Goal: Information Seeking & Learning: Learn about a topic

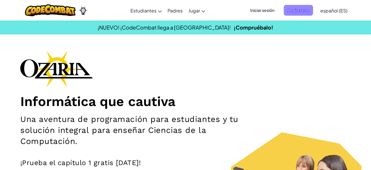
click at [290, 10] on span "Registrarse" at bounding box center [297, 10] width 29 height 11
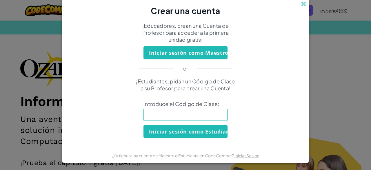
click at [176, 115] on input at bounding box center [185, 115] width 84 height 12
type input "6"
type input "ShowOnlyPlant"
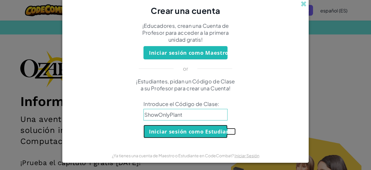
click at [173, 131] on button "Iniciar sesión como Estudiante" at bounding box center [185, 131] width 84 height 13
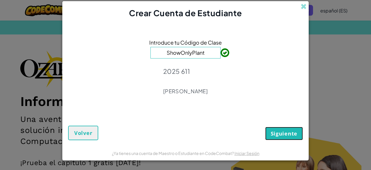
click at [273, 131] on span "Siguiente" at bounding box center [283, 133] width 27 height 7
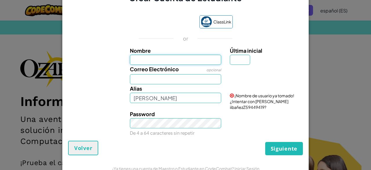
click at [156, 56] on input "Nombre" at bounding box center [175, 60] width 91 height 10
type input "Emma Vázquez"
click at [177, 76] on input "Correo Electrónico" at bounding box center [175, 79] width 91 height 10
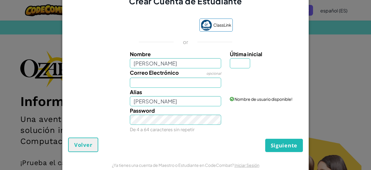
click at [176, 76] on span "Correo Electrónico" at bounding box center [154, 72] width 49 height 7
click at [176, 78] on input "Correo Electrónico" at bounding box center [175, 83] width 91 height 10
click at [176, 76] on span "Correo Electrónico" at bounding box center [154, 72] width 49 height 7
click at [176, 78] on input "Correo Electrónico" at bounding box center [175, 83] width 91 height 10
click at [233, 67] on input "Última inicial" at bounding box center [240, 63] width 20 height 10
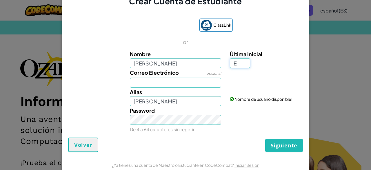
type input "E"
type input "Emma VázquezE"
click at [212, 84] on input "Correo Electrónico" at bounding box center [175, 83] width 91 height 10
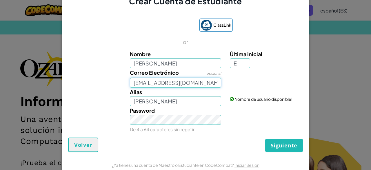
scroll to position [11, 0]
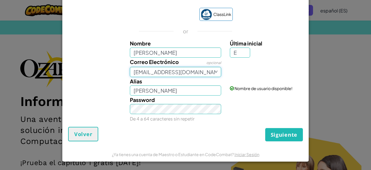
type input "AL07148500@tecmilenio.mx"
click at [271, 129] on button "Siguiente" at bounding box center [284, 134] width 38 height 13
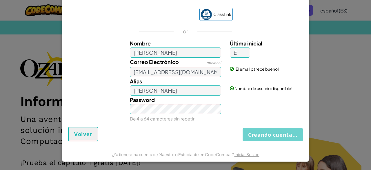
scroll to position [0, 0]
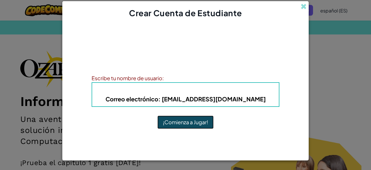
click at [176, 123] on button "¡Comienza a Jugar!" at bounding box center [185, 122] width 56 height 13
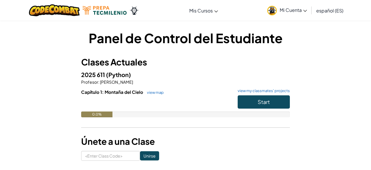
click at [335, 10] on span "español (ES)" at bounding box center [329, 11] width 27 height 6
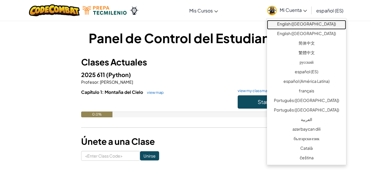
click at [318, 22] on link "English ([GEOGRAPHIC_DATA])" at bounding box center [306, 25] width 79 height 10
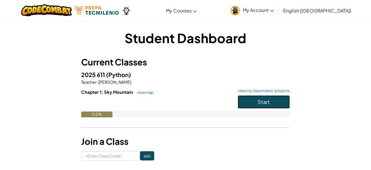
click at [261, 101] on span "Start" at bounding box center [263, 101] width 12 height 7
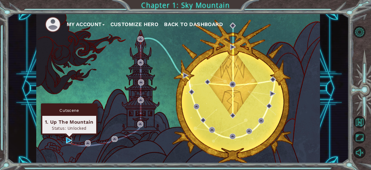
click at [71, 142] on img at bounding box center [69, 140] width 6 height 6
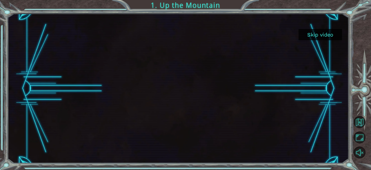
click at [313, 31] on button "Skip video" at bounding box center [319, 34] width 43 height 11
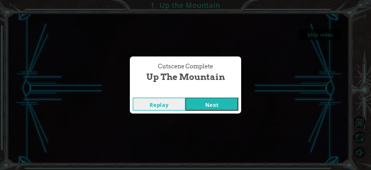
click at [204, 109] on button "Next" at bounding box center [211, 104] width 53 height 13
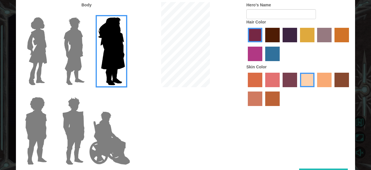
click at [85, 55] on img at bounding box center [74, 51] width 26 height 72
click at [87, 14] on input "Hero Lars" at bounding box center [87, 14] width 0 height 0
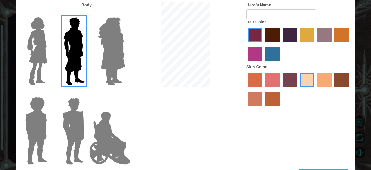
click at [39, 58] on img at bounding box center [37, 51] width 24 height 72
click at [49, 14] on input "Hero Connie" at bounding box center [49, 14] width 0 height 0
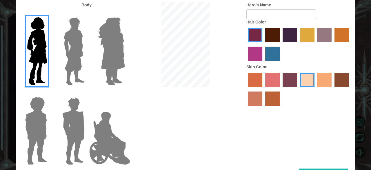
click at [32, 135] on img at bounding box center [36, 131] width 27 height 72
click at [49, 93] on input "Hero Steven" at bounding box center [49, 93] width 0 height 0
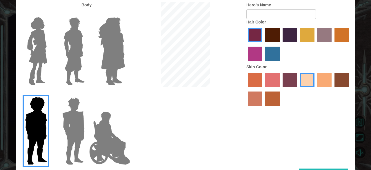
click at [69, 123] on img at bounding box center [73, 131] width 27 height 72
click at [87, 93] on input "Hero Garnet" at bounding box center [87, 93] width 0 height 0
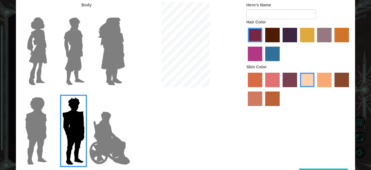
click at [86, 124] on img at bounding box center [73, 131] width 27 height 72
click at [87, 93] on input "Hero Garnet" at bounding box center [87, 93] width 0 height 0
click at [100, 127] on img at bounding box center [109, 138] width 45 height 58
click at [125, 93] on input "Hero Jamie" at bounding box center [125, 93] width 0 height 0
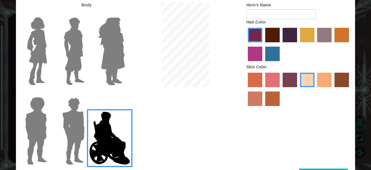
click at [10, 56] on div "Customize Your Hero Body Hero's Name Hair Color Skin Color Done" at bounding box center [185, 85] width 371 height 170
click at [22, 56] on label at bounding box center [34, 51] width 29 height 72
click at [49, 14] on input "Hero Connie" at bounding box center [49, 14] width 0 height 0
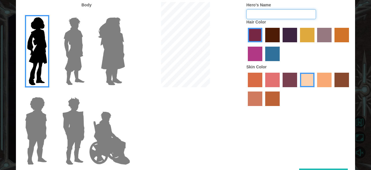
click at [257, 19] on input "Hero's Name" at bounding box center [280, 14] width 69 height 10
click at [251, 19] on input "[PERSON_NAME]" at bounding box center [280, 14] width 69 height 10
click at [266, 18] on input "[PERSON_NAME]" at bounding box center [280, 14] width 69 height 10
type input "[PERSON_NAME]"
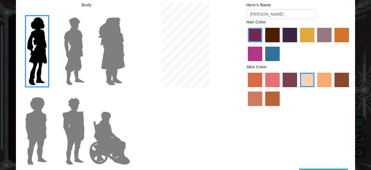
click at [265, 42] on label "maroon hair color" at bounding box center [272, 35] width 14 height 14
click at [263, 44] on input "maroon hair color" at bounding box center [263, 44] width 0 height 0
click at [275, 61] on label "lachmara hair color" at bounding box center [272, 54] width 14 height 14
click at [263, 63] on input "lachmara hair color" at bounding box center [263, 63] width 0 height 0
click at [271, 39] on label "maroon hair color" at bounding box center [272, 35] width 14 height 14
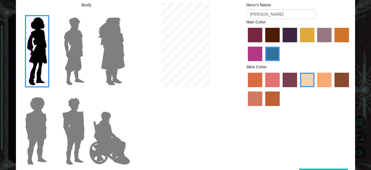
click at [263, 44] on input "maroon hair color" at bounding box center [263, 44] width 0 height 0
click at [323, 86] on label "tacao skin color" at bounding box center [324, 80] width 14 height 14
click at [315, 89] on input "tacao skin color" at bounding box center [315, 89] width 0 height 0
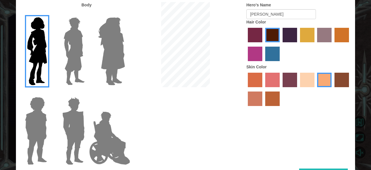
click at [338, 86] on label "karma skin color" at bounding box center [341, 80] width 14 height 14
click at [332, 89] on input "karma skin color" at bounding box center [332, 89] width 0 height 0
click at [326, 87] on label "tacao skin color" at bounding box center [324, 80] width 14 height 14
click at [315, 89] on input "tacao skin color" at bounding box center [315, 89] width 0 height 0
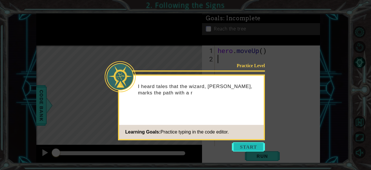
click at [253, 146] on button "Start" at bounding box center [248, 146] width 33 height 9
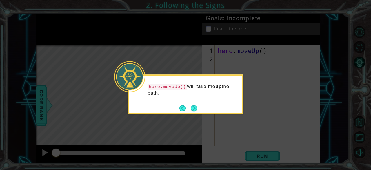
click at [197, 100] on div "hero.moveUp() will take me up the path." at bounding box center [186, 93] width 114 height 30
click at [197, 107] on button "Next" at bounding box center [194, 108] width 7 height 7
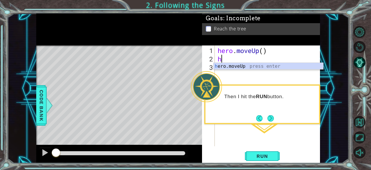
type textarea "he"
click at [241, 67] on div "he ro.moveUp press enter" at bounding box center [268, 73] width 110 height 21
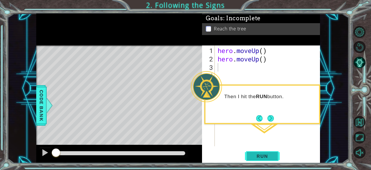
click at [261, 158] on span "Run" at bounding box center [261, 156] width 23 height 6
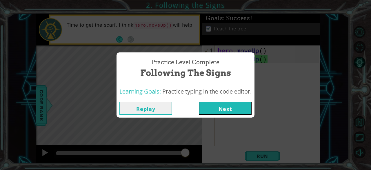
click at [235, 107] on button "Next" at bounding box center [225, 108] width 53 height 13
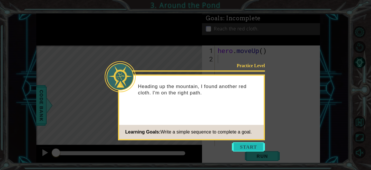
click at [246, 148] on button "Start" at bounding box center [248, 146] width 33 height 9
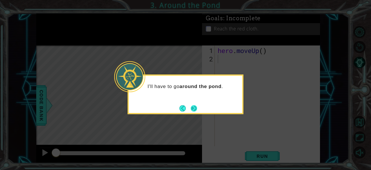
click at [196, 107] on button "Next" at bounding box center [194, 108] width 6 height 6
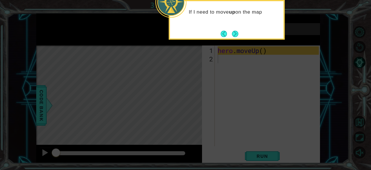
click at [227, 61] on icon at bounding box center [185, 25] width 371 height 289
click at [234, 35] on button "Next" at bounding box center [235, 34] width 6 height 6
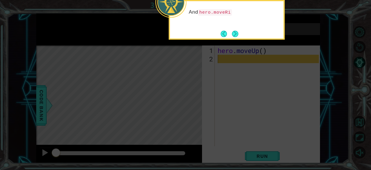
click at [229, 54] on icon at bounding box center [185, 25] width 371 height 289
click at [229, 40] on icon at bounding box center [185, 25] width 371 height 289
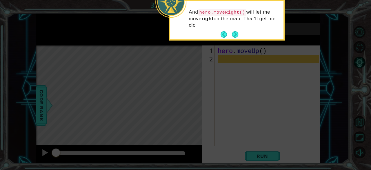
click at [231, 38] on footer at bounding box center [229, 34] width 18 height 9
click at [232, 36] on footer at bounding box center [229, 34] width 18 height 9
click at [232, 36] on button "Next" at bounding box center [234, 34] width 7 height 7
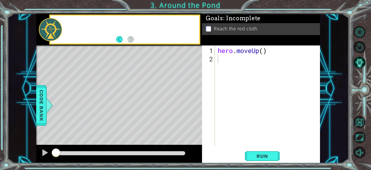
click at [232, 36] on div "Goals : Incomplete Reach the red cloth." at bounding box center [261, 30] width 118 height 32
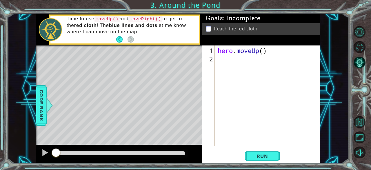
click at [218, 59] on div "hero . moveUp ( )" at bounding box center [268, 105] width 105 height 118
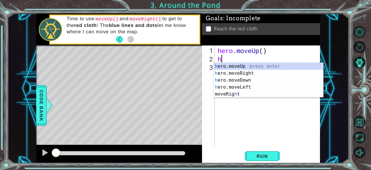
type textarea "he"
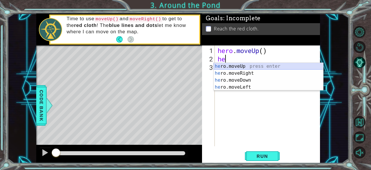
click at [217, 64] on div "he ro.moveUp press enter he ro.moveRight press enter he ro.moveDown press enter…" at bounding box center [268, 84] width 110 height 42
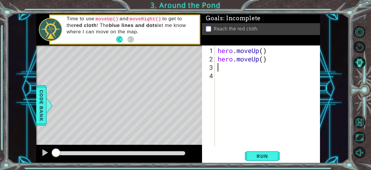
click at [221, 66] on div "hero . moveUp ( ) hero . moveUp ( )" at bounding box center [268, 105] width 105 height 118
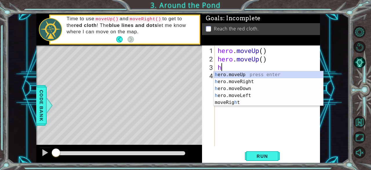
type textarea "he"
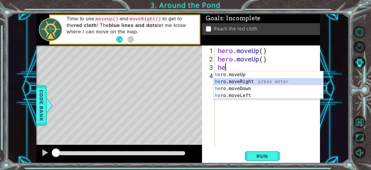
click at [235, 81] on div "he ro.moveUp press enter he ro.moveRight press enter he ro.moveDown press enter…" at bounding box center [268, 92] width 110 height 42
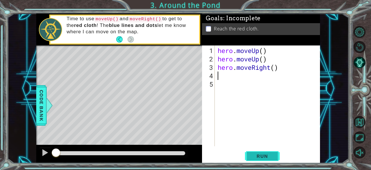
click at [253, 158] on span "Run" at bounding box center [261, 156] width 23 height 6
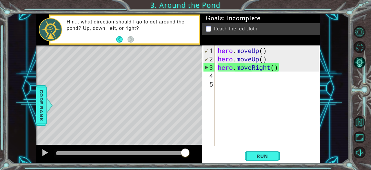
type textarea "h"
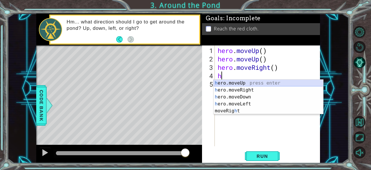
click at [221, 82] on div "h ero.moveUp press enter h ero.moveRight press enter h ero.moveDown press enter…" at bounding box center [268, 104] width 110 height 49
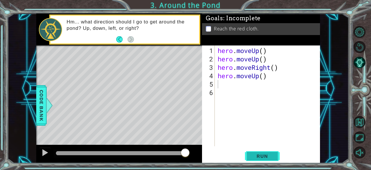
click at [250, 159] on button "Run" at bounding box center [262, 156] width 35 height 12
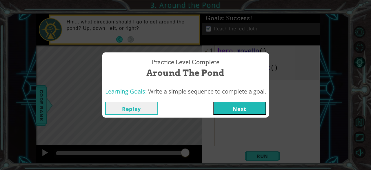
click at [242, 105] on button "Next" at bounding box center [239, 108] width 53 height 13
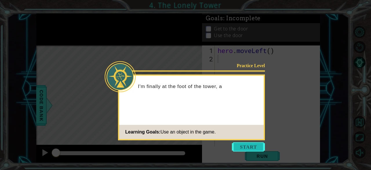
click at [241, 147] on button "Start" at bounding box center [248, 146] width 33 height 9
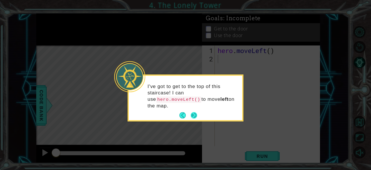
click at [194, 112] on button "Next" at bounding box center [194, 115] width 6 height 6
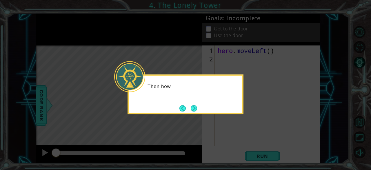
click at [194, 109] on button "Next" at bounding box center [194, 108] width 7 height 7
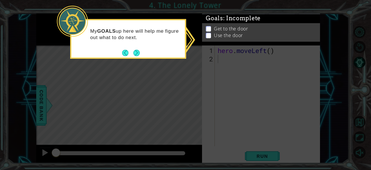
click at [211, 14] on div "Goals : Incomplete Get to the door Use the door" at bounding box center [261, 14] width 118 height 0
click at [140, 51] on button "Next" at bounding box center [136, 53] width 7 height 7
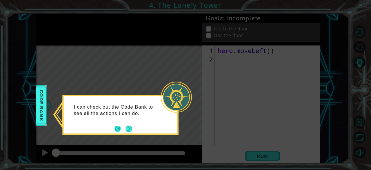
click at [123, 128] on button "Back" at bounding box center [119, 129] width 11 height 6
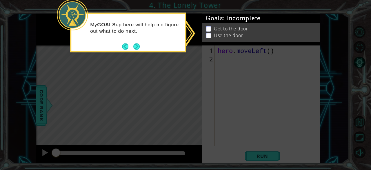
click at [205, 65] on icon at bounding box center [185, 85] width 371 height 170
click at [138, 49] on button "Next" at bounding box center [136, 46] width 6 height 6
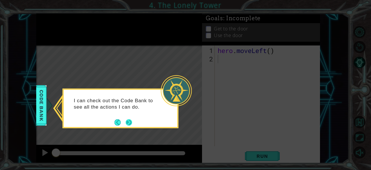
click at [132, 121] on button "Next" at bounding box center [128, 122] width 6 height 6
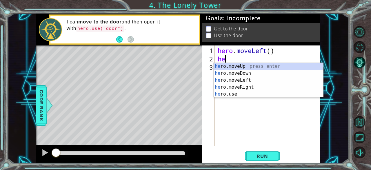
type textarea "her"
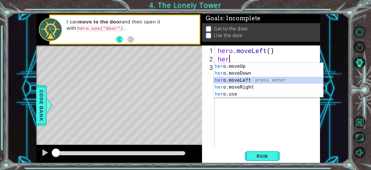
click at [242, 81] on div "her o.moveUp press enter her o.moveDown press enter her o.moveLeft press enter …" at bounding box center [268, 87] width 110 height 49
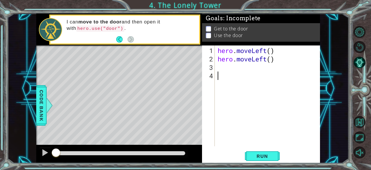
click at [234, 73] on div "hero . moveLeft ( ) hero . moveLeft ( )" at bounding box center [268, 105] width 105 height 118
type textarea "h"
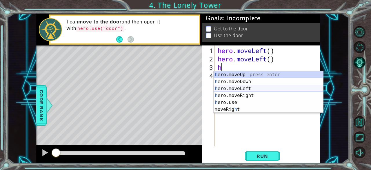
click at [229, 89] on div "h ero.moveUp press enter h ero.moveDown press enter h ero.moveLeft press enter …" at bounding box center [268, 99] width 110 height 56
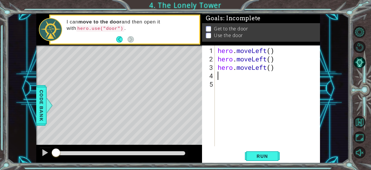
type textarea "h"
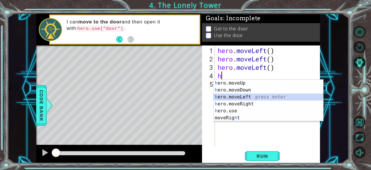
click at [239, 96] on div "h ero.moveUp press enter h ero.moveDown press enter h ero.moveLeft press enter …" at bounding box center [268, 108] width 110 height 56
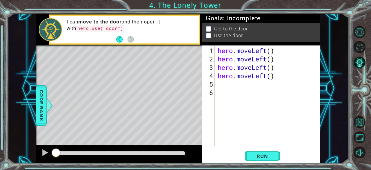
click at [280, 80] on div "hero . moveLeft ( ) hero . moveLeft ( ) hero . moveLeft ( ) hero . moveLeft ( )" at bounding box center [268, 105] width 105 height 118
click at [277, 76] on div "hero . moveLeft ( ) hero . moveLeft ( ) hero . moveLeft ( ) hero . moveLeft ( )" at bounding box center [268, 105] width 105 height 118
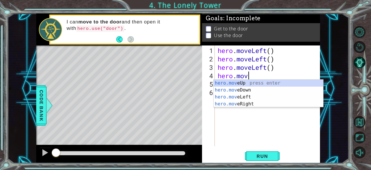
type textarea "h"
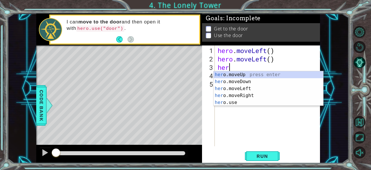
type textarea "he"
click at [241, 73] on div "he ro.moveUp press enter he ro.moveDown press enter he ro.moveLeft press enter …" at bounding box center [268, 95] width 110 height 49
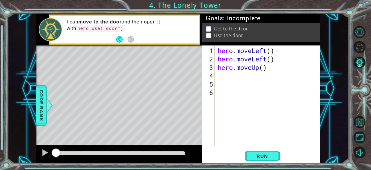
click at [237, 77] on div "hero . moveLeft ( ) hero . moveLeft ( ) hero . moveUp ( )" at bounding box center [268, 105] width 105 height 118
type textarea "h"
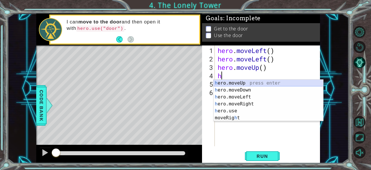
click at [231, 81] on div "h ero.moveUp press enter h ero.moveDown press enter h ero.moveLeft press enter …" at bounding box center [268, 108] width 110 height 56
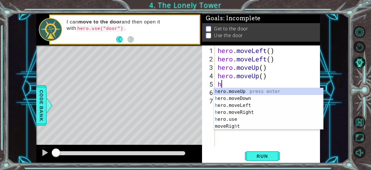
type textarea "he"
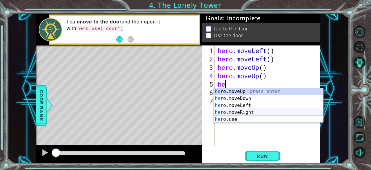
click at [235, 112] on div "he ro.moveUp press enter he ro.moveDown press enter he ro.moveLeft press enter …" at bounding box center [268, 112] width 110 height 49
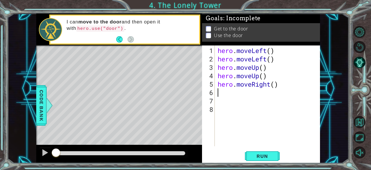
type textarea "h"
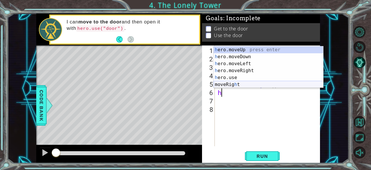
click at [241, 84] on div "h ero.moveUp press enter h ero.moveDown press enter h ero.moveLeft press enter …" at bounding box center [268, 74] width 110 height 56
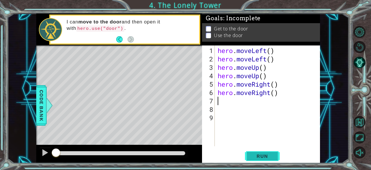
click at [262, 155] on span "Run" at bounding box center [261, 156] width 23 height 6
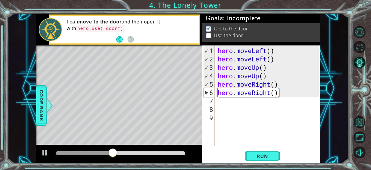
type textarea "h"
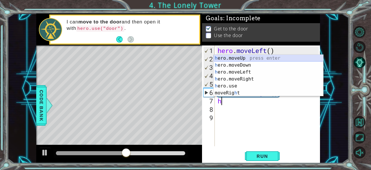
click at [244, 59] on div "h ero.moveUp press enter h ero.moveDown press enter h ero.moveLeft press enter …" at bounding box center [268, 83] width 110 height 56
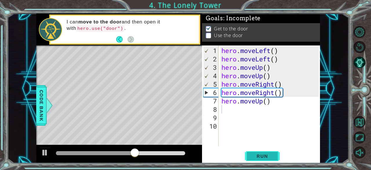
click at [260, 159] on button "Run" at bounding box center [262, 156] width 35 height 12
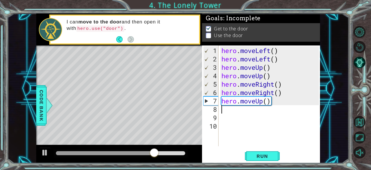
click at [259, 108] on div "hero . moveLeft ( ) hero . moveLeft ( ) hero . moveUp ( ) hero . moveUp ( ) her…" at bounding box center [271, 105] width 102 height 118
type textarea "h"
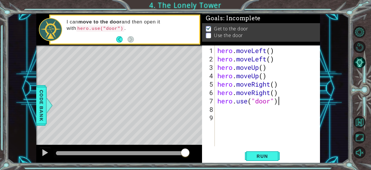
scroll to position [0, 2]
type textarea "hero.use("door")"
click at [260, 154] on span "Run" at bounding box center [261, 156] width 23 height 6
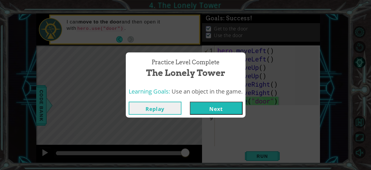
click at [230, 109] on button "Next" at bounding box center [216, 108] width 53 height 13
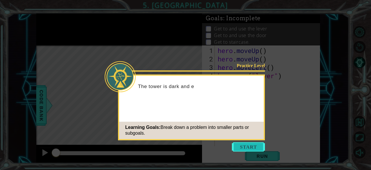
click at [250, 146] on button "Start" at bounding box center [248, 146] width 33 height 9
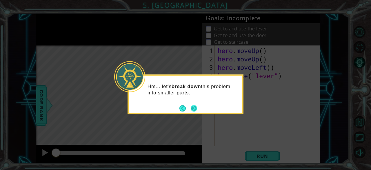
click at [197, 106] on button "Next" at bounding box center [194, 108] width 6 height 6
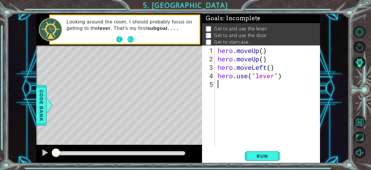
click at [127, 38] on button "Back" at bounding box center [121, 39] width 11 height 6
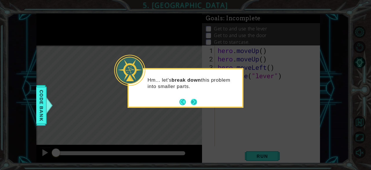
click at [191, 101] on button "Next" at bounding box center [194, 102] width 6 height 6
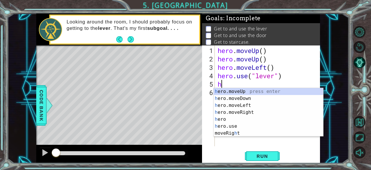
type textarea "he"
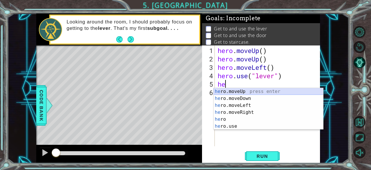
click at [239, 90] on div "he ro.moveUp press enter he ro.moveDown press enter he ro.moveLeft press enter …" at bounding box center [268, 116] width 110 height 56
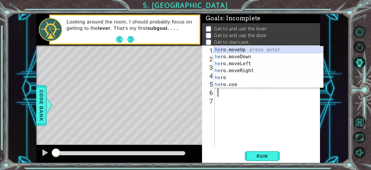
type textarea "h"
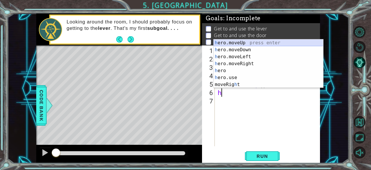
click at [239, 42] on div "h ero.moveUp press enter h ero.moveDown press enter h ero.moveLeft press enter …" at bounding box center [268, 70] width 110 height 63
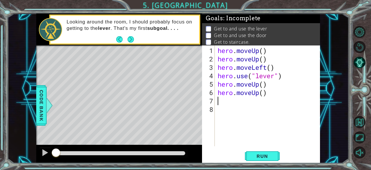
type textarea "h"
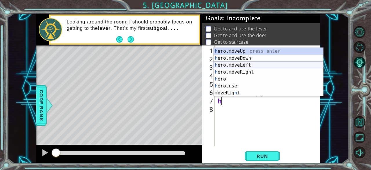
click at [244, 64] on div "h ero.moveUp press enter h ero.moveDown press enter h ero.moveLeft press enter …" at bounding box center [268, 79] width 110 height 63
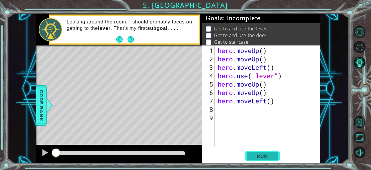
click at [254, 157] on span "Run" at bounding box center [261, 156] width 23 height 6
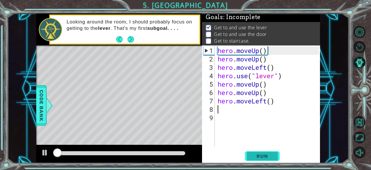
scroll to position [1, 0]
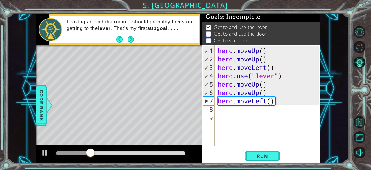
type textarea "h"
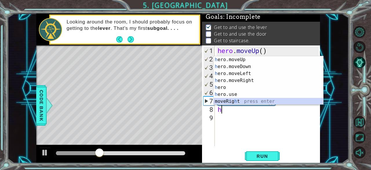
click at [253, 102] on div "h ero.moveUp press enter h ero.moveDown press enter h ero.moveLeft press enter …" at bounding box center [268, 87] width 110 height 63
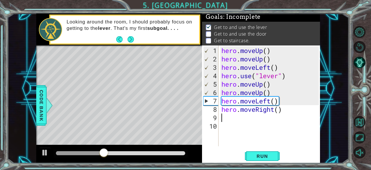
click at [244, 120] on div "hero . moveUp ( ) hero . moveUp ( ) hero . moveLeft ( ) hero . use ( "lever" ) …" at bounding box center [271, 105] width 102 height 118
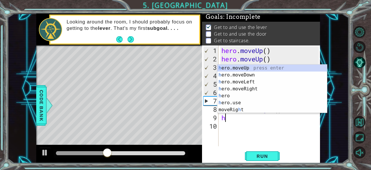
type textarea "h"
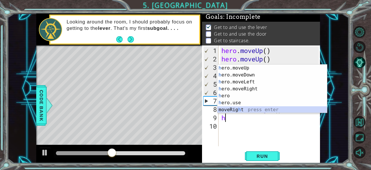
click at [255, 110] on div "h ero.moveUp press enter h ero.moveDown press enter h ero.moveLeft press enter …" at bounding box center [272, 96] width 110 height 63
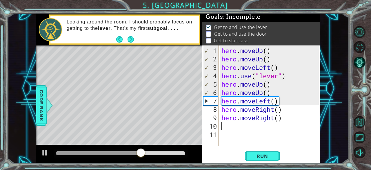
type textarea "h"
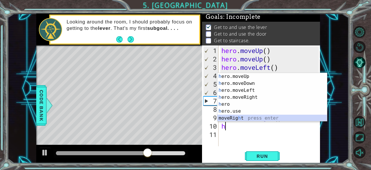
click at [240, 117] on div "h ero.moveUp press enter h ero.moveDown press enter h ero.moveLeft press enter …" at bounding box center [272, 104] width 110 height 63
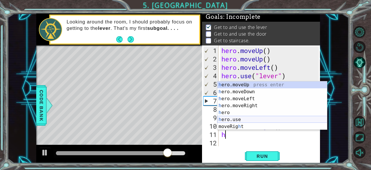
click at [239, 118] on div "h ero.moveUp press enter h ero.moveDown press enter h ero.moveLeft press enter …" at bounding box center [272, 112] width 110 height 63
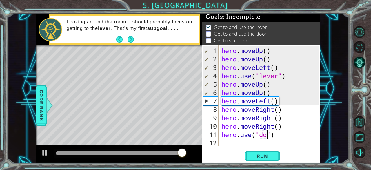
scroll to position [0, 2]
type textarea "hero.use("door")"
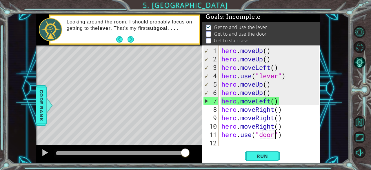
click at [241, 145] on div "hero . moveUp ( ) hero . moveUp ( ) hero . moveLeft ( ) hero . use ( "lever" ) …" at bounding box center [271, 105] width 102 height 118
click at [252, 153] on button "Run" at bounding box center [262, 156] width 35 height 12
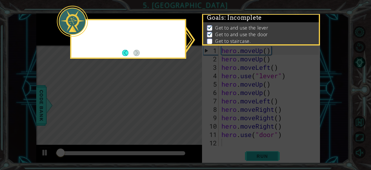
scroll to position [1, 0]
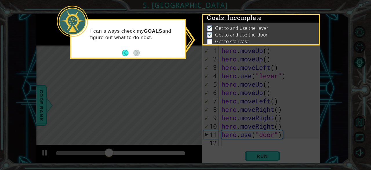
click at [244, 143] on icon at bounding box center [185, 85] width 371 height 170
click at [212, 40] on p at bounding box center [209, 42] width 5 height 6
drag, startPoint x: 224, startPoint y: 21, endPoint x: 208, endPoint y: 26, distance: 17.7
click at [224, 21] on span "Goals : Incomplete" at bounding box center [234, 17] width 55 height 7
click at [124, 52] on button "Back" at bounding box center [127, 53] width 11 height 6
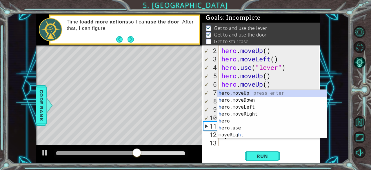
scroll to position [8, 0]
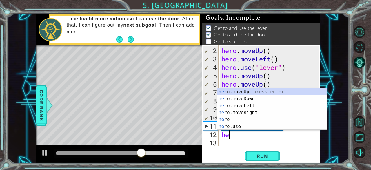
type textarea "her"
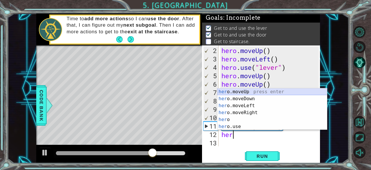
click at [247, 92] on div "her o.moveUp press enter her o.moveDown press enter her o.moveLeft press enter …" at bounding box center [272, 116] width 110 height 56
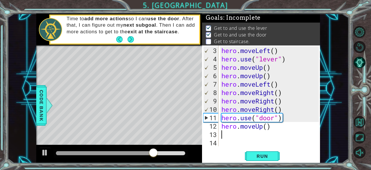
scroll to position [17, 0]
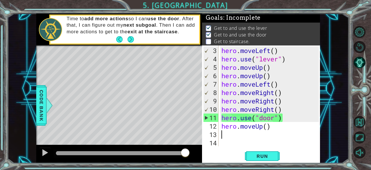
type textarea "h"
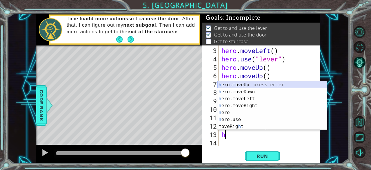
click at [241, 83] on div "h ero.moveUp press enter h ero.moveDown press enter h ero.moveLeft press enter …" at bounding box center [272, 112] width 110 height 63
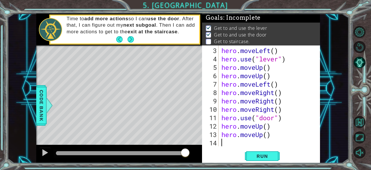
scroll to position [25, 0]
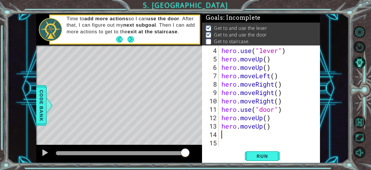
type textarea "h"
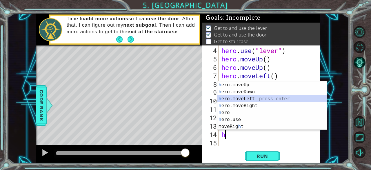
click at [256, 97] on div "h ero.moveUp press enter h ero.moveDown press enter h ero.moveLeft press enter …" at bounding box center [272, 112] width 110 height 63
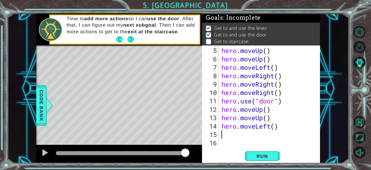
type textarea "h"
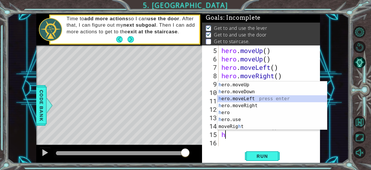
click at [249, 98] on div "h ero.moveUp press enter h ero.moveDown press enter h ero.moveLeft press enter …" at bounding box center [272, 112] width 110 height 63
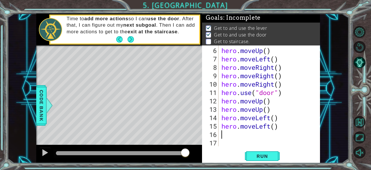
type textarea "h"
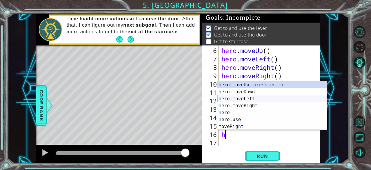
click at [235, 97] on div "h ero.moveUp press enter h ero.moveDown press enter h ero.moveLeft press enter …" at bounding box center [272, 112] width 110 height 63
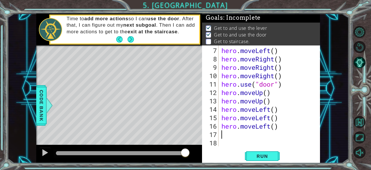
scroll to position [50, 0]
click at [251, 157] on span "Run" at bounding box center [261, 156] width 23 height 6
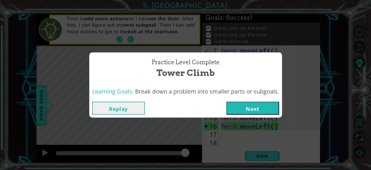
click at [259, 112] on button "Next" at bounding box center [252, 108] width 53 height 13
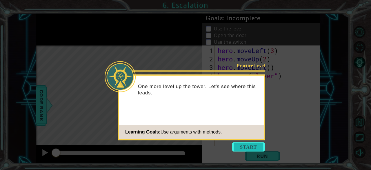
click at [247, 147] on button "Start" at bounding box center [248, 146] width 33 height 9
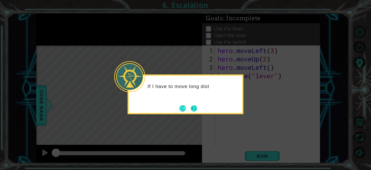
click at [191, 110] on button "Next" at bounding box center [194, 108] width 7 height 7
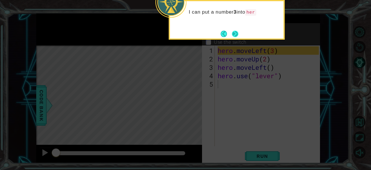
click at [235, 32] on button "Next" at bounding box center [235, 34] width 6 height 6
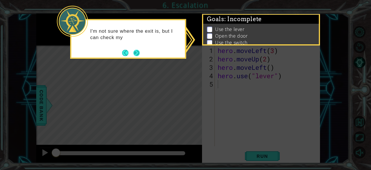
click at [139, 52] on button "Next" at bounding box center [136, 53] width 6 height 6
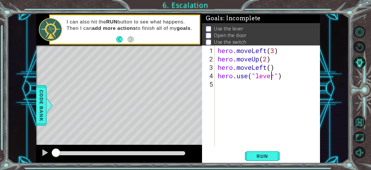
click at [272, 78] on div "hero . moveLeft ( 3 ) hero . moveUp ( 2 ) hero . moveLeft ( ) hero . use ( "lev…" at bounding box center [268, 105] width 105 height 118
type textarea "hero.use("lever")"
click at [244, 83] on div "hero . moveLeft ( 3 ) hero . moveUp ( 2 ) hero . moveLeft ( ) hero . use ( "lev…" at bounding box center [268, 105] width 105 height 118
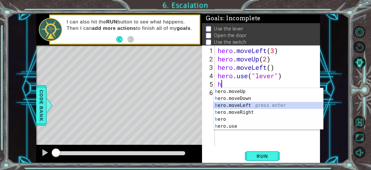
click at [241, 103] on div "h ero.moveUp press enter h ero.moveDown press enter h ero.moveLeft press enter …" at bounding box center [268, 116] width 110 height 56
type textarea "hero.moveLeft(1)"
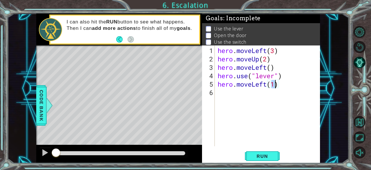
click at [241, 101] on div "hero . moveLeft ( 3 ) hero . moveUp ( 2 ) hero . moveLeft ( ) hero . use ( "lev…" at bounding box center [268, 105] width 105 height 118
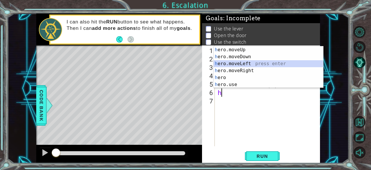
click at [243, 61] on div "h ero.moveUp press enter h ero.moveDown press enter h ero.moveLeft press enter …" at bounding box center [268, 74] width 110 height 56
type textarea "hero.moveLeft(1)"
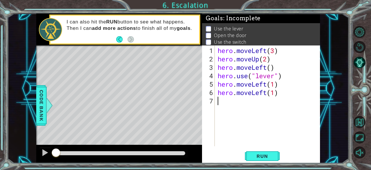
click at [231, 107] on div "hero . moveLeft ( 3 ) hero . moveUp ( 2 ) hero . moveLeft ( ) hero . use ( "lev…" at bounding box center [268, 105] width 105 height 118
click at [274, 86] on div "hero . moveLeft ( 3 ) hero . moveUp ( 2 ) hero . moveLeft ( ) hero . use ( "lev…" at bounding box center [268, 105] width 105 height 118
type textarea "hero.moveLeft(3)"
click at [281, 97] on div "hero . moveLeft ( 3 ) hero . moveUp ( 2 ) hero . moveLeft ( ) hero . use ( "lev…" at bounding box center [268, 105] width 105 height 118
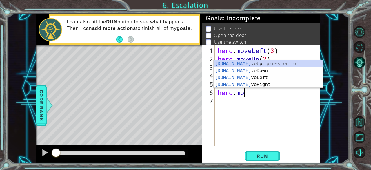
type textarea "h"
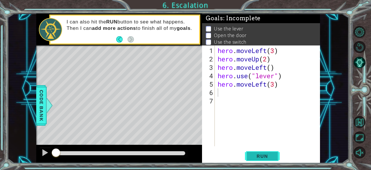
click at [266, 151] on button "Run" at bounding box center [262, 156] width 35 height 12
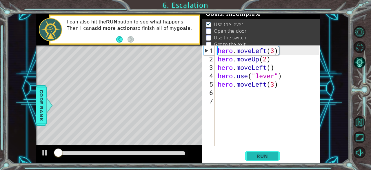
scroll to position [5, 0]
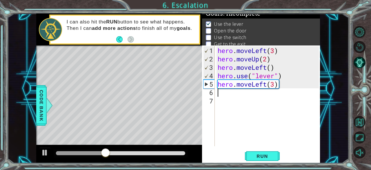
click at [277, 87] on div "hero . moveLeft ( 3 ) hero . moveUp ( 2 ) hero . moveLeft ( ) hero . use ( "lev…" at bounding box center [268, 105] width 105 height 118
click at [280, 87] on div "hero . moveLeft ( 3 ) hero . moveUp ( 2 ) hero . moveLeft ( ) hero . use ( "lev…" at bounding box center [268, 105] width 105 height 118
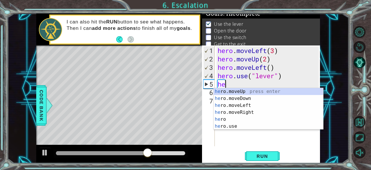
type textarea "h"
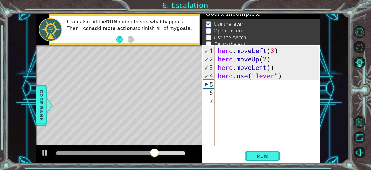
click at [266, 149] on div "1 2 3 4 5 6 7 hero . moveLeft ( 3 ) hero . moveUp ( 2 ) hero . moveLeft ( ) her…" at bounding box center [261, 104] width 118 height 118
click at [268, 161] on button "Run" at bounding box center [262, 156] width 35 height 12
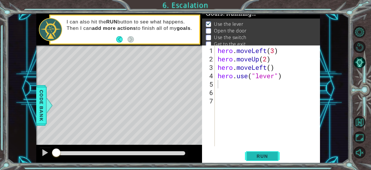
click at [268, 158] on span "Run" at bounding box center [261, 156] width 23 height 6
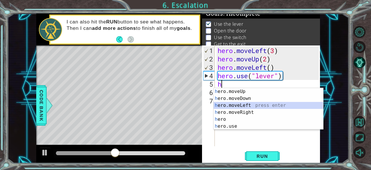
click at [249, 105] on div "h ero.moveUp press enter h ero.moveDown press enter h ero.moveLeft press enter …" at bounding box center [268, 116] width 110 height 56
type textarea "hero.moveLeft(1)"
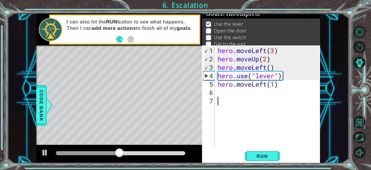
click at [247, 100] on div "hero . moveLeft ( 3 ) hero . moveUp ( 2 ) hero . moveLeft ( ) hero . use ( "lev…" at bounding box center [268, 105] width 105 height 118
click at [246, 95] on div "hero . moveLeft ( 3 ) hero . moveUp ( 2 ) hero . moveLeft ( ) hero . use ( "lev…" at bounding box center [268, 105] width 105 height 118
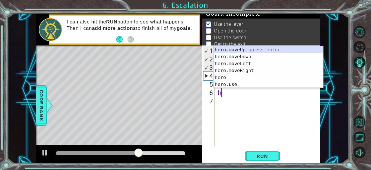
click at [248, 51] on div "h ero.moveUp press enter h ero.moveDown press enter h ero.moveLeft press enter …" at bounding box center [268, 74] width 110 height 56
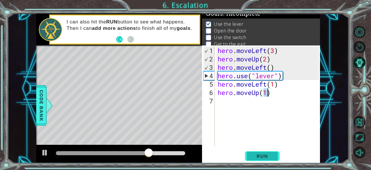
click at [264, 155] on span "Run" at bounding box center [261, 156] width 23 height 6
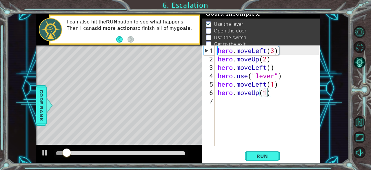
click at [274, 95] on div "hero . moveLeft ( 3 ) hero . moveUp ( 2 ) hero . moveLeft ( ) hero . use ( "lev…" at bounding box center [268, 105] width 105 height 118
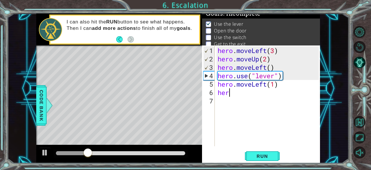
click at [255, 90] on div "hero . moveLeft ( 3 ) hero . moveUp ( 2 ) hero . moveLeft ( ) hero . use ( "lev…" at bounding box center [268, 105] width 105 height 118
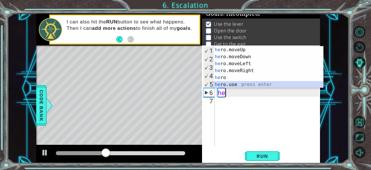
click at [232, 81] on div "he ro.moveUp press enter he ro.moveDown press enter he ro.moveLeft press enter …" at bounding box center [268, 74] width 110 height 56
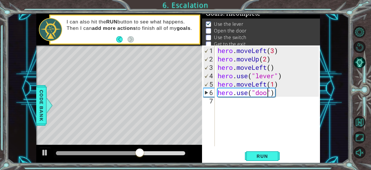
scroll to position [0, 2]
type textarea "hero.use("door")"
click at [265, 154] on span "Run" at bounding box center [261, 156] width 23 height 6
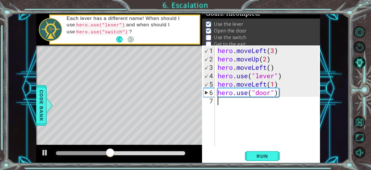
click at [239, 113] on div "hero . moveLeft ( 3 ) hero . moveUp ( 2 ) hero . moveLeft ( ) hero . use ( "lev…" at bounding box center [268, 105] width 105 height 118
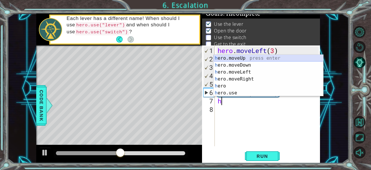
click at [243, 57] on div "h ero.moveUp press enter h ero.moveDown press enter h ero.moveLeft press enter …" at bounding box center [268, 83] width 110 height 56
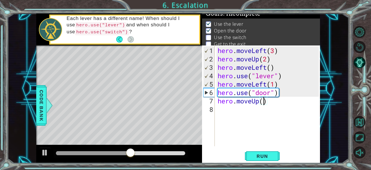
type textarea "hero.moveUp(2)"
click at [254, 115] on div "hero . moveLeft ( 3 ) hero . moveUp ( 2 ) hero . moveLeft ( ) hero . use ( "lev…" at bounding box center [268, 105] width 105 height 118
click at [242, 112] on div "hero . moveLeft ( 3 ) hero . moveUp ( 2 ) hero . moveLeft ( ) hero . use ( "lev…" at bounding box center [268, 105] width 105 height 118
click at [242, 111] on div "hero . moveLeft ( 3 ) hero . moveUp ( 2 ) hero . moveLeft ( ) hero . use ( "lev…" at bounding box center [268, 105] width 105 height 118
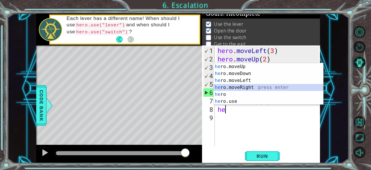
click at [240, 87] on div "he ro.moveUp press enter he ro.moveDown press enter he ro.moveLeft press enter …" at bounding box center [268, 91] width 110 height 56
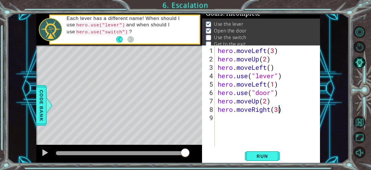
scroll to position [0, 2]
type textarea "hero.moveRight(2)"
click at [240, 122] on div "hero . moveLeft ( 3 ) hero . moveUp ( 2 ) hero . moveLeft ( ) hero . use ( "lev…" at bounding box center [268, 105] width 105 height 118
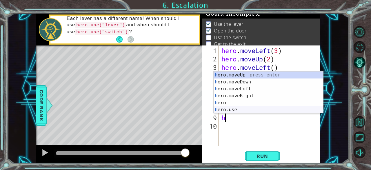
click at [247, 112] on div "h ero.moveUp press enter h ero.moveDown press enter h ero.moveLeft press enter …" at bounding box center [268, 100] width 110 height 56
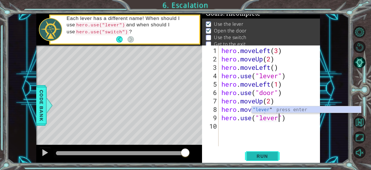
click at [260, 155] on span "Run" at bounding box center [261, 156] width 23 height 6
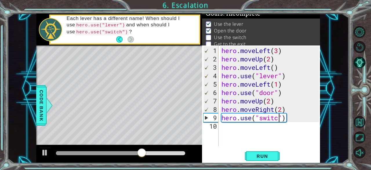
type textarea "hero.use("switch")"
click at [270, 137] on div "hero . moveLeft ( 3 ) hero . moveUp ( 2 ) hero . moveLeft ( ) hero . use ( "lev…" at bounding box center [271, 105] width 102 height 118
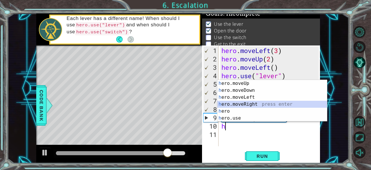
click at [263, 103] on div "h ero.moveUp press enter h ero.moveDown press enter h ero.moveLeft press enter …" at bounding box center [272, 108] width 110 height 56
type textarea "hero.moveRight(1)"
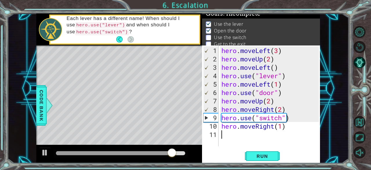
click at [247, 134] on div "hero . moveLeft ( 3 ) hero . moveUp ( 2 ) hero . moveLeft ( ) hero . use ( "lev…" at bounding box center [271, 105] width 102 height 118
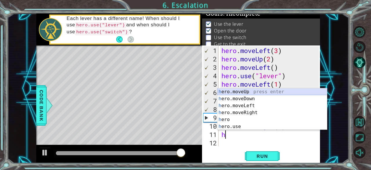
click at [251, 91] on div "h ero.moveUp press enter h ero.moveDown press enter h ero.moveLeft press enter …" at bounding box center [272, 116] width 110 height 56
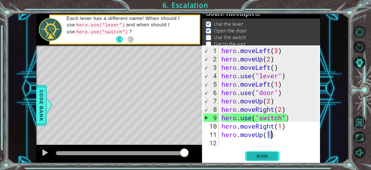
type textarea "hero.moveUp(1)"
click at [253, 152] on button "Run" at bounding box center [262, 156] width 35 height 12
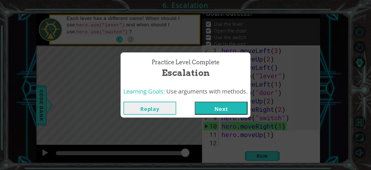
click at [223, 107] on button "Next" at bounding box center [221, 108] width 53 height 13
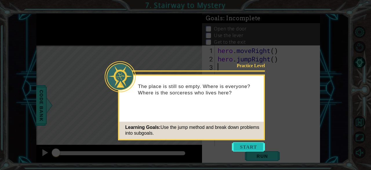
click at [247, 148] on button "Start" at bounding box center [248, 146] width 33 height 9
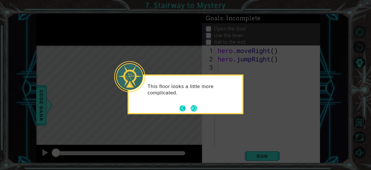
click at [186, 106] on button "Back" at bounding box center [184, 108] width 11 height 6
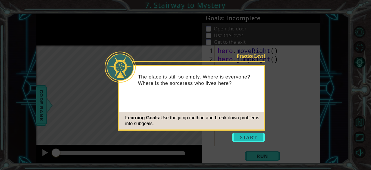
click at [236, 137] on button "Start" at bounding box center [248, 137] width 33 height 9
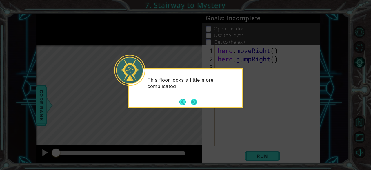
click at [193, 102] on button "Next" at bounding box center [194, 102] width 7 height 7
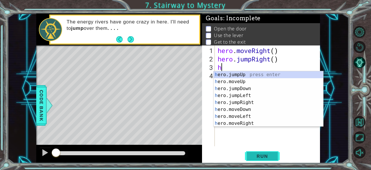
type textarea "h"
click at [260, 158] on span "Run" at bounding box center [261, 156] width 23 height 6
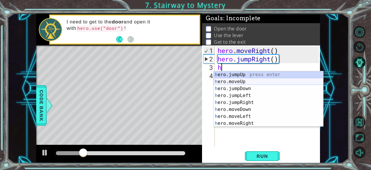
click at [239, 81] on div "h ero.jumpUp press enter h ero.moveUp press enter h ero.jumpDown press enter h …" at bounding box center [268, 105] width 110 height 69
type textarea "hero.moveUp(1)"
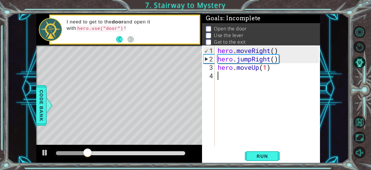
click at [238, 82] on div "hero . moveRight ( ) hero . jumpRight ( ) hero . moveUp ( 1 )" at bounding box center [268, 105] width 105 height 118
type textarea "h"
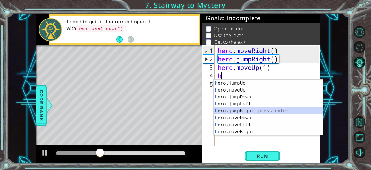
click at [247, 109] on div "h ero.jumpUp press enter h ero.moveUp press enter h ero.jumpDown press enter h …" at bounding box center [268, 114] width 110 height 69
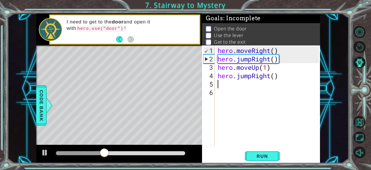
type textarea "h"
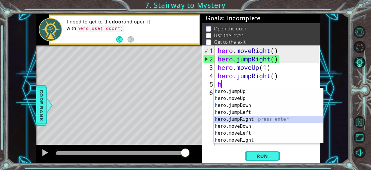
click at [233, 122] on div "h ero.jumpUp press enter h ero.moveUp press enter h ero.jumpDown press enter h …" at bounding box center [268, 122] width 110 height 69
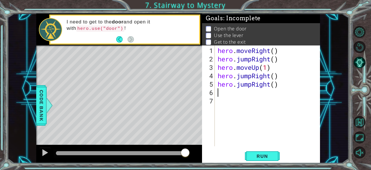
type textarea "e"
click at [249, 157] on button "Run" at bounding box center [262, 156] width 35 height 12
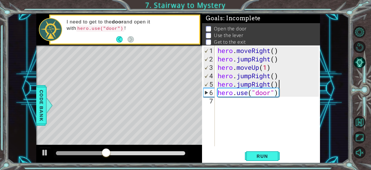
click at [280, 84] on div "hero . moveRight ( ) hero . jumpRight ( ) hero . moveUp ( 1 ) hero . jumpRight …" at bounding box center [268, 105] width 105 height 118
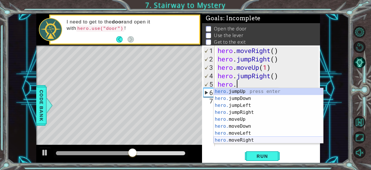
click at [243, 141] on div "hero. jumpUp press enter hero. jumpDown press enter hero. jumpLeft press enter …" at bounding box center [268, 122] width 110 height 69
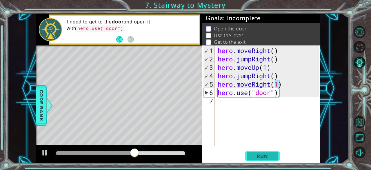
click at [253, 155] on span "Run" at bounding box center [261, 156] width 23 height 6
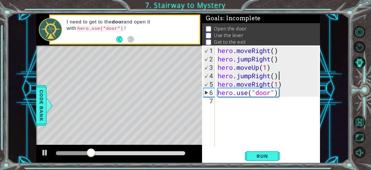
click at [277, 75] on div "hero . moveRight ( ) hero . jumpRight ( ) hero . moveUp ( 1 ) hero . jumpRight …" at bounding box center [268, 105] width 105 height 118
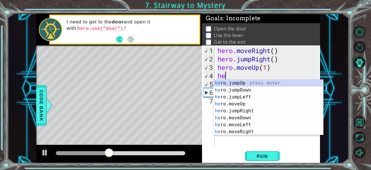
type textarea "h"
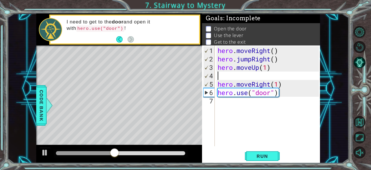
type textarea "hero.moveUp(1)"
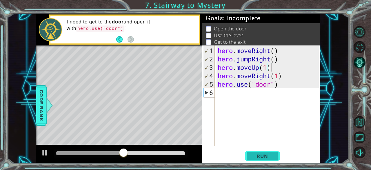
click at [268, 152] on button "Run" at bounding box center [262, 156] width 35 height 12
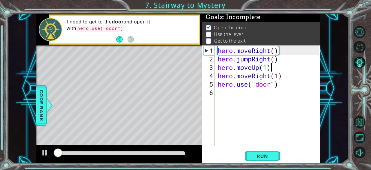
scroll to position [1, 0]
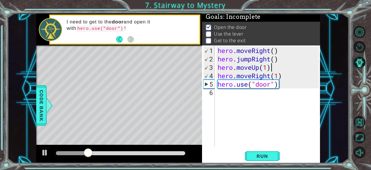
click at [260, 108] on div "hero . moveRight ( ) hero . jumpRight ( ) hero . moveUp ( 1 ) hero . moveRight …" at bounding box center [268, 105] width 105 height 118
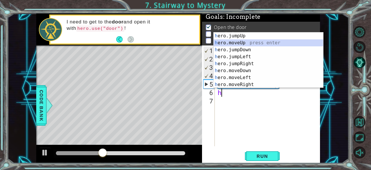
click at [250, 41] on div "h ero.jumpUp press enter h ero.moveUp press enter h ero.jumpDown press enter h …" at bounding box center [268, 66] width 110 height 69
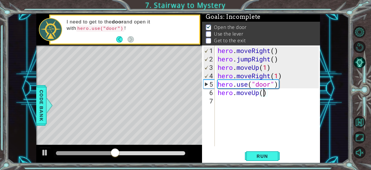
type textarea "hero.moveUp(2)"
click at [255, 102] on div "hero . moveRight ( ) hero . jumpRight ( ) hero . moveUp ( 1 ) hero . moveRight …" at bounding box center [268, 105] width 105 height 118
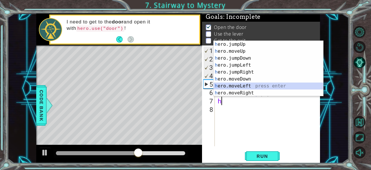
click at [259, 87] on div "h ero.jumpUp press enter h ero.moveUp press enter h ero.jumpDown press enter h …" at bounding box center [268, 75] width 110 height 69
type textarea "hero.moveLeft(1)"
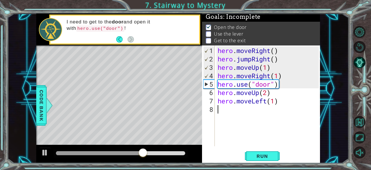
click at [246, 111] on div "hero . moveRight ( ) hero . jumpRight ( ) hero . moveUp ( 1 ) hero . moveRight …" at bounding box center [268, 105] width 105 height 118
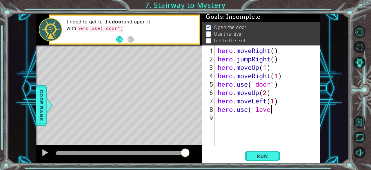
scroll to position [0, 2]
type textarea "hero.use("lever")"
click at [229, 125] on div "hero . moveRight ( ) hero . jumpRight ( ) hero . moveUp ( 1 ) hero . moveRight …" at bounding box center [268, 105] width 105 height 118
click at [255, 154] on span "Run" at bounding box center [261, 156] width 23 height 6
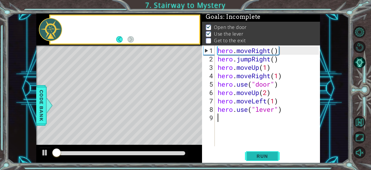
scroll to position [1, 0]
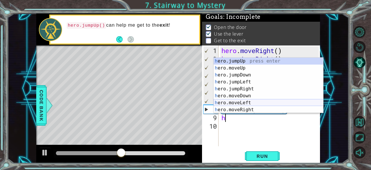
click at [245, 101] on div "h ero.jumpUp press enter h ero.moveUp press enter h ero.jumpDown press enter h …" at bounding box center [268, 92] width 110 height 69
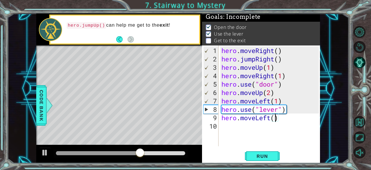
type textarea "hero.moveLeft(3)"
click at [261, 128] on div "hero . moveRight ( ) hero . jumpRight ( ) hero . moveUp ( 1 ) hero . moveRight …" at bounding box center [271, 105] width 102 height 118
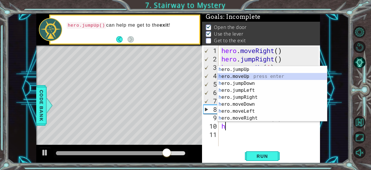
click at [248, 75] on div "h ero.jumpUp press enter h ero.moveUp press enter h ero.jumpDown press enter h …" at bounding box center [272, 100] width 110 height 69
type textarea "hero.moveUp(1)"
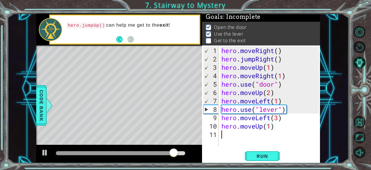
click at [245, 138] on div "hero . moveRight ( ) hero . jumpRight ( ) hero . moveUp ( 1 ) hero . moveRight …" at bounding box center [271, 105] width 102 height 118
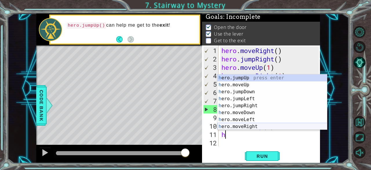
click at [256, 127] on div "h ero.jumpUp press enter h ero.moveUp press enter h ero.jumpDown press enter h …" at bounding box center [272, 108] width 110 height 69
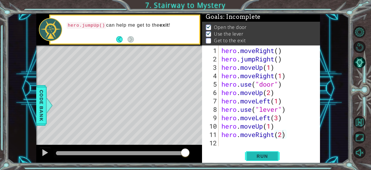
click at [260, 156] on span "Run" at bounding box center [261, 156] width 23 height 6
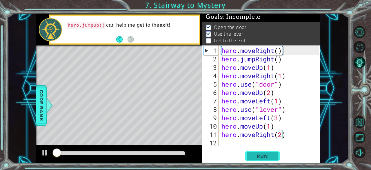
scroll to position [1, 0]
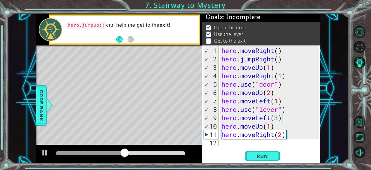
click at [281, 119] on div "hero . moveRight ( ) hero . jumpRight ( ) hero . moveUp ( 1 ) hero . moveRight …" at bounding box center [271, 105] width 102 height 118
click at [277, 117] on div "hero . moveRight ( ) hero . jumpRight ( ) hero . moveUp ( 1 ) hero . moveRight …" at bounding box center [271, 105] width 102 height 118
click at [263, 157] on span "Run" at bounding box center [261, 156] width 23 height 6
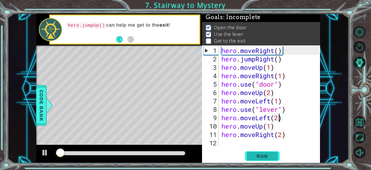
scroll to position [1, 0]
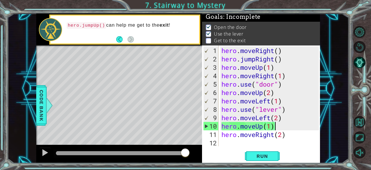
click at [277, 129] on div "hero . moveRight ( ) hero . jumpRight ( ) hero . moveUp ( 1 ) hero . moveRight …" at bounding box center [271, 105] width 102 height 118
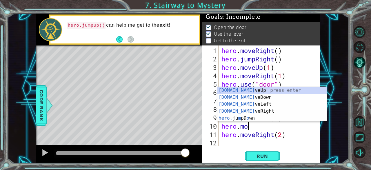
type textarea "hero.m"
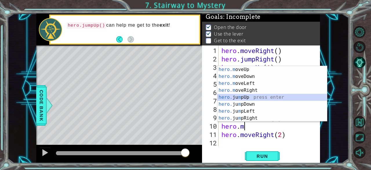
click at [250, 97] on div "hero.m oveUp press enter hero.m oveDown press enter hero.m oveLeft press enter …" at bounding box center [272, 100] width 110 height 69
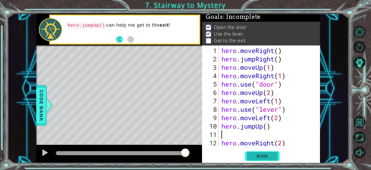
click at [257, 157] on span "Run" at bounding box center [261, 156] width 23 height 6
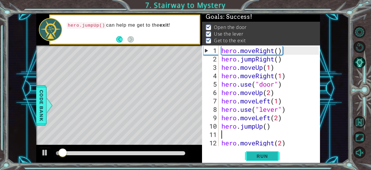
type textarea "hero.jumpUp()"
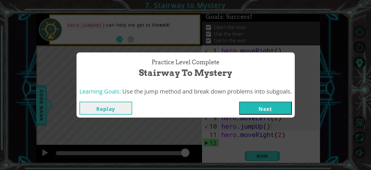
click at [277, 112] on button "Next" at bounding box center [265, 108] width 53 height 13
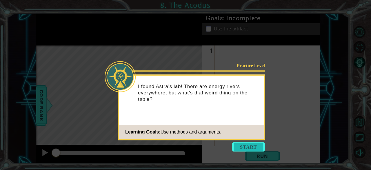
click at [255, 144] on button "Start" at bounding box center [248, 146] width 33 height 9
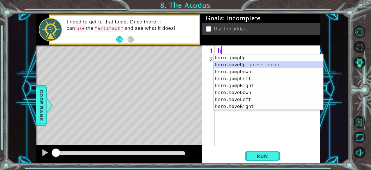
click at [237, 64] on div "h ero.jumpUp press enter h ero.moveUp press enter h ero.jumpDown press enter h …" at bounding box center [268, 88] width 110 height 69
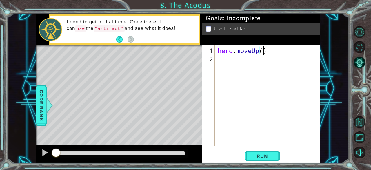
type textarea "hero.moveUp(2)"
click at [263, 59] on div "hero . moveUp ( 2 )" at bounding box center [268, 105] width 105 height 118
type textarea "h"
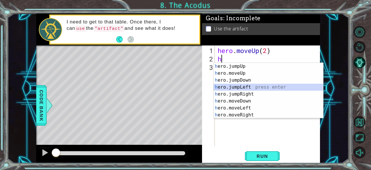
click at [243, 87] on div "h ero.jumpUp press enter h ero.moveUp press enter h ero.jumpDown press enter h …" at bounding box center [268, 97] width 110 height 69
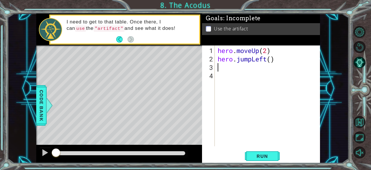
type textarea "h"
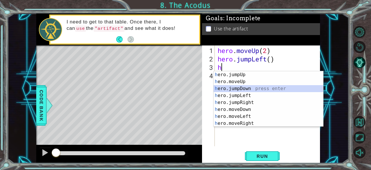
click at [240, 88] on div "h ero.jumpUp press enter h ero.moveUp press enter h ero.jumpDown press enter h …" at bounding box center [268, 105] width 110 height 69
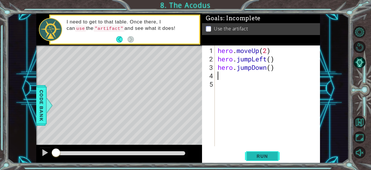
click at [258, 158] on span "Run" at bounding box center [261, 156] width 23 height 6
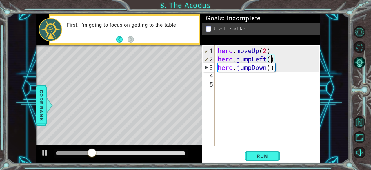
click at [271, 59] on div "hero . moveUp ( 2 ) hero . jumpLeft ( ) hero . jumpDown ( )" at bounding box center [268, 105] width 105 height 118
click at [273, 65] on div "hero . moveUp ( 2 ) hero . jumpLeft ( 1 ) hero . jumpDown ( )" at bounding box center [268, 105] width 105 height 118
type textarea "hero.jumpDown()"
click at [269, 73] on div "hero . moveUp ( 2 ) hero . jumpLeft ( 1 ) hero . jumpDown ( )" at bounding box center [268, 105] width 105 height 118
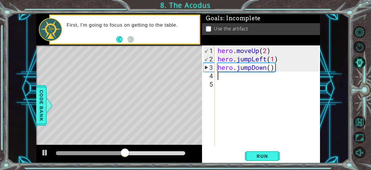
click at [270, 69] on div "hero . moveUp ( 2 ) hero . jumpLeft ( 1 ) hero . jumpDown ( )" at bounding box center [268, 105] width 105 height 118
click at [261, 152] on button "Run" at bounding box center [262, 156] width 35 height 12
click at [267, 67] on div "hero . moveUp ( 2 ) hero . jumpLeft ( 1 ) hero . jumpDown ( 1 )" at bounding box center [268, 105] width 105 height 118
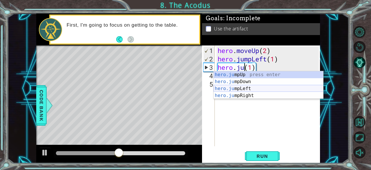
click at [251, 87] on div "hero.ju mpUp press enter hero.ju mpDown press enter hero.[PERSON_NAME] mpLeft p…" at bounding box center [268, 92] width 110 height 42
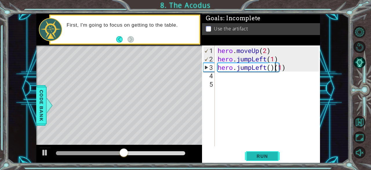
click at [266, 155] on span "Run" at bounding box center [261, 156] width 23 height 6
click at [266, 154] on span "Run" at bounding box center [261, 156] width 23 height 6
click at [288, 70] on div "hero . moveUp ( 2 ) hero . jumpLeft ( 1 ) hero . jumpLeft ( 1 )" at bounding box center [268, 105] width 105 height 118
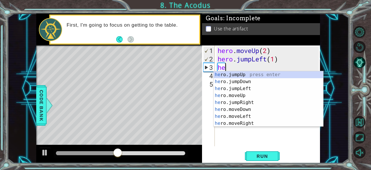
type textarea "h"
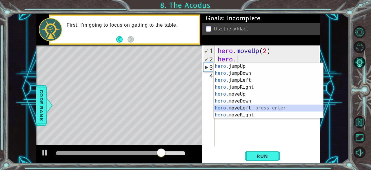
click at [250, 107] on div "hero. jumpUp press enter hero. jumpDown press enter hero. jumpLeft press enter …" at bounding box center [268, 97] width 110 height 69
type textarea "hero.moveLeft(1)"
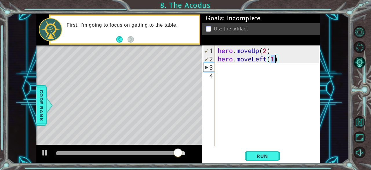
click at [262, 70] on div "hero . moveUp ( 2 ) hero . moveLeft ( 1 )" at bounding box center [268, 105] width 105 height 118
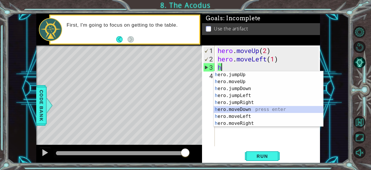
click at [239, 109] on div "h ero.jumpUp press enter h ero.moveUp press enter h ero.jumpDown press enter h …" at bounding box center [268, 105] width 110 height 69
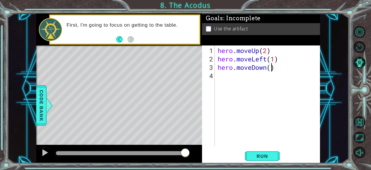
type textarea "hero.moveDown(2)"
click at [264, 76] on div "hero . moveUp ( 2 ) hero . moveLeft ( 1 ) hero . moveDown ( 2 )" at bounding box center [268, 105] width 105 height 118
type textarea "h"
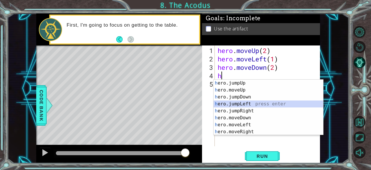
click at [244, 104] on div "h ero.jumpUp press enter h ero.moveUp press enter h ero.jumpDown press enter h …" at bounding box center [268, 114] width 110 height 69
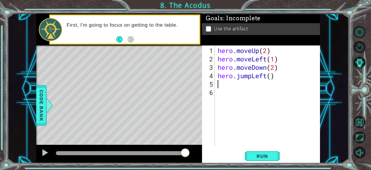
click at [269, 75] on div "hero . moveUp ( 2 ) hero . moveLeft ( 1 ) hero . moveDown ( 2 ) hero . jumpLeft…" at bounding box center [268, 105] width 105 height 118
click at [272, 75] on div "hero . moveUp ( 2 ) hero . moveLeft ( 1 ) hero . moveDown ( 2 ) hero . jumpLeft…" at bounding box center [268, 105] width 105 height 118
type textarea "hero.jumpLeft(1)"
click at [241, 92] on div "hero . moveUp ( 2 ) hero . moveLeft ( 1 ) hero . moveDown ( 2 ) hero . jumpLeft…" at bounding box center [268, 105] width 105 height 118
click at [240, 87] on div "hero . moveUp ( 2 ) hero . moveLeft ( 1 ) hero . moveDown ( 2 ) hero . jumpLeft…" at bounding box center [268, 105] width 105 height 118
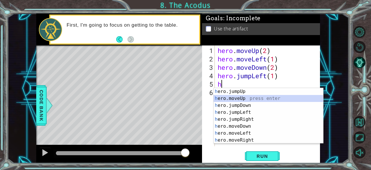
click at [238, 97] on div "h ero.jumpUp press enter h ero.moveUp press enter h ero.jumpDown press enter h …" at bounding box center [268, 122] width 110 height 69
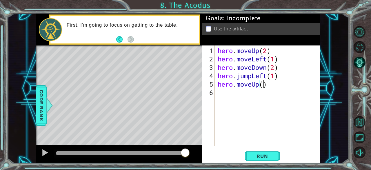
type textarea "hero.moveUp(2)"
click at [264, 91] on div "hero . moveUp ( 2 ) hero . moveLeft ( 1 ) hero . moveDown ( 2 ) hero . jumpLeft…" at bounding box center [268, 105] width 105 height 118
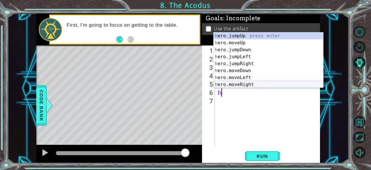
click at [283, 84] on div "h ero.jumpUp press enter h ero.moveUp press enter h ero.jumpDown press enter h …" at bounding box center [268, 66] width 110 height 69
type textarea "hero.moveRight(1)"
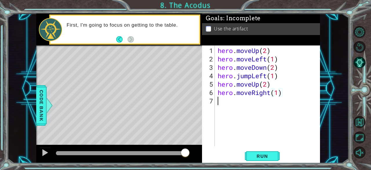
click at [242, 111] on div "hero . moveUp ( 2 ) hero . moveLeft ( 1 ) hero . moveDown ( 2 ) hero . jumpLeft…" at bounding box center [268, 105] width 105 height 118
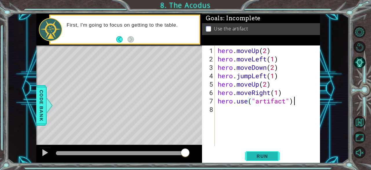
type textarea "hero.use("artifact")"
click at [255, 155] on span "Run" at bounding box center [261, 156] width 23 height 6
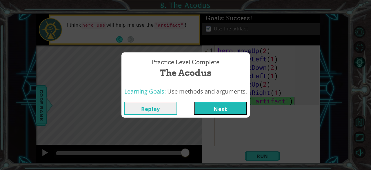
drag, startPoint x: 255, startPoint y: 155, endPoint x: 219, endPoint y: 112, distance: 55.9
click at [219, 112] on div "Practice Level Complete The Acodus Learning Goals: Use methods and arguments. R…" at bounding box center [185, 85] width 371 height 170
click at [219, 110] on button "Next" at bounding box center [220, 108] width 53 height 13
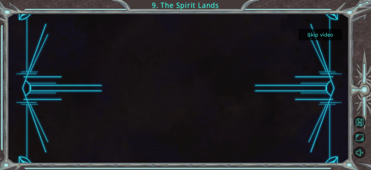
click at [318, 36] on button "Skip video" at bounding box center [319, 34] width 43 height 11
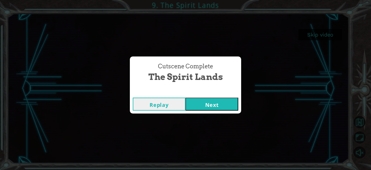
click at [219, 109] on button "Next" at bounding box center [211, 104] width 53 height 13
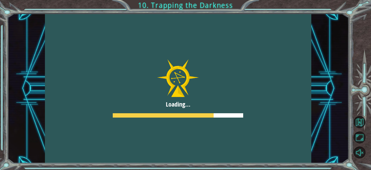
click at [219, 109] on div at bounding box center [178, 89] width 266 height 150
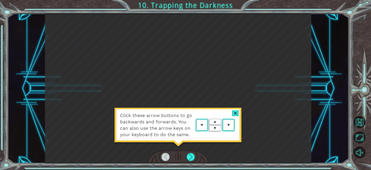
click at [236, 125] on area at bounding box center [236, 125] width 0 height 0
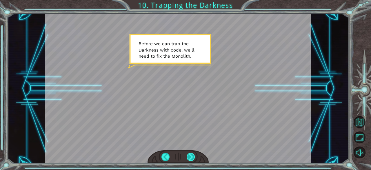
click at [190, 154] on div at bounding box center [190, 157] width 8 height 8
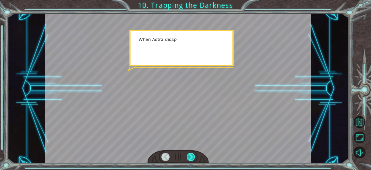
click at [192, 154] on div at bounding box center [190, 157] width 8 height 8
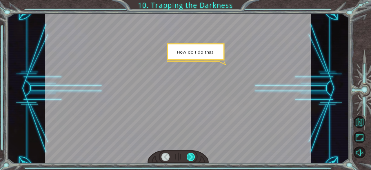
click at [194, 154] on div at bounding box center [190, 157] width 8 height 8
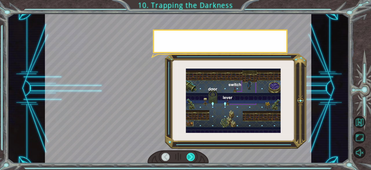
click at [194, 154] on div at bounding box center [190, 157] width 8 height 8
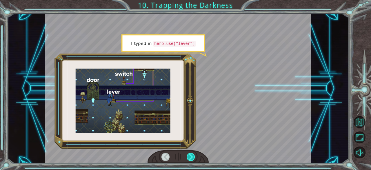
click at [193, 153] on div at bounding box center [190, 157] width 8 height 8
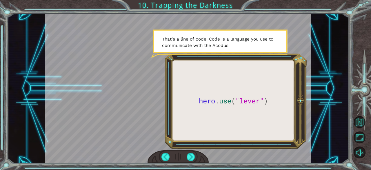
click at [193, 152] on div at bounding box center [177, 157] width 61 height 14
click at [190, 155] on div at bounding box center [190, 157] width 8 height 8
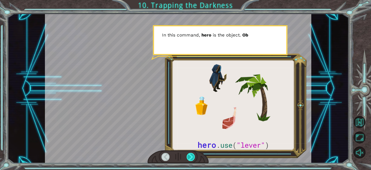
click at [191, 154] on div at bounding box center [190, 157] width 8 height 8
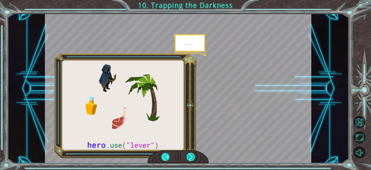
click at [191, 155] on div at bounding box center [190, 157] width 8 height 8
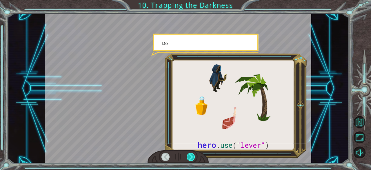
click at [191, 155] on div at bounding box center [190, 157] width 8 height 8
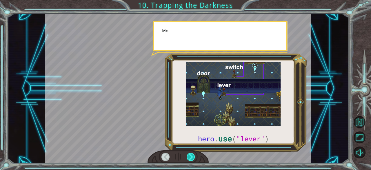
click at [191, 155] on div at bounding box center [190, 157] width 8 height 8
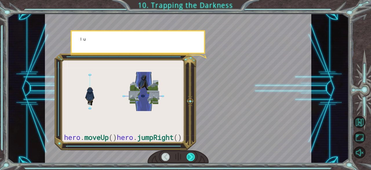
click at [191, 155] on div at bounding box center [190, 157] width 8 height 8
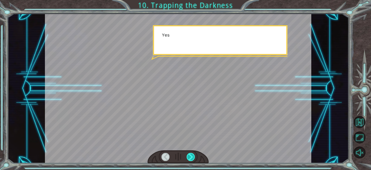
click at [191, 155] on div at bounding box center [190, 157] width 8 height 8
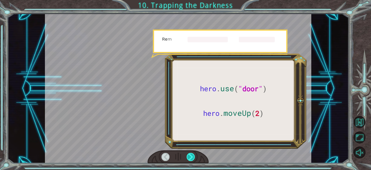
click at [189, 157] on div at bounding box center [190, 157] width 8 height 8
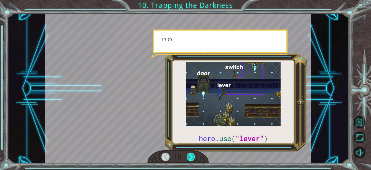
click at [189, 157] on div at bounding box center [190, 157] width 8 height 8
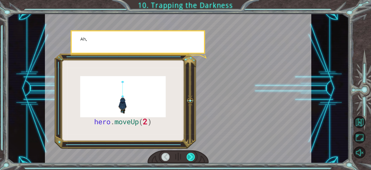
click at [189, 157] on div at bounding box center [190, 157] width 8 height 8
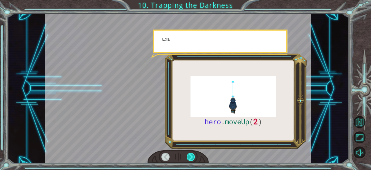
click at [189, 157] on div at bounding box center [190, 157] width 8 height 8
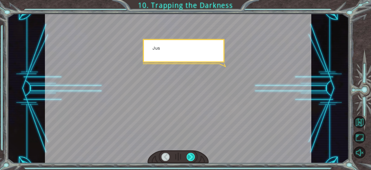
click at [189, 157] on div at bounding box center [190, 157] width 8 height 8
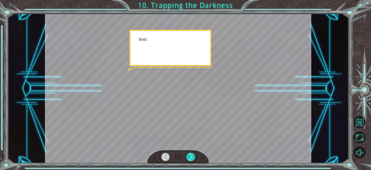
click at [189, 157] on div at bounding box center [190, 157] width 8 height 8
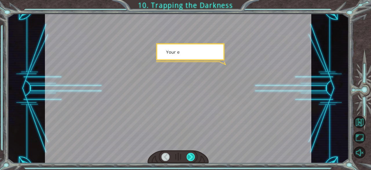
click at [189, 157] on div at bounding box center [190, 157] width 8 height 8
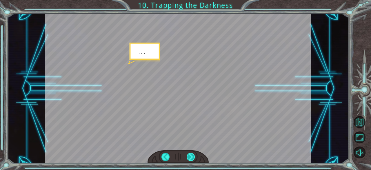
click at [189, 157] on div at bounding box center [190, 157] width 8 height 8
click at [187, 158] on div at bounding box center [190, 157] width 8 height 8
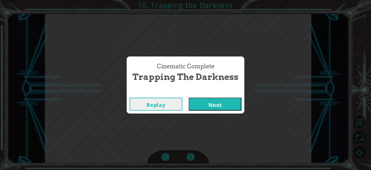
click at [223, 101] on button "Next" at bounding box center [214, 104] width 53 height 13
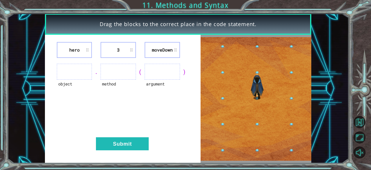
click at [121, 76] on ul at bounding box center [117, 72] width 35 height 16
drag, startPoint x: 125, startPoint y: 71, endPoint x: 143, endPoint y: 80, distance: 20.6
click at [143, 80] on div "hero 3 [GEOGRAPHIC_DATA] object . method ( argument ) Submit" at bounding box center [122, 99] width 155 height 129
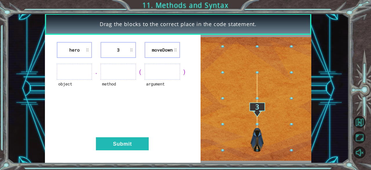
click at [154, 82] on div "argument" at bounding box center [161, 88] width 35 height 16
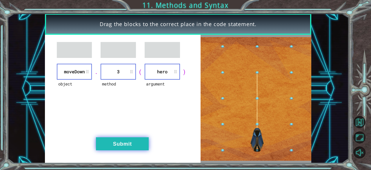
click at [120, 140] on button "Submit" at bounding box center [122, 143] width 53 height 13
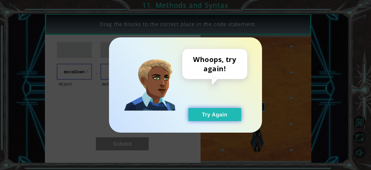
click at [219, 114] on button "Try Again" at bounding box center [214, 114] width 53 height 13
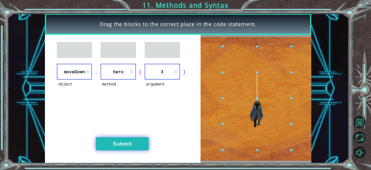
click at [140, 141] on button "Submit" at bounding box center [122, 143] width 53 height 13
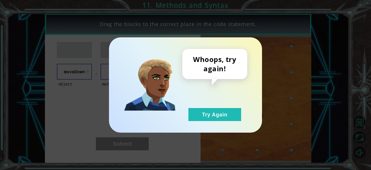
click at [215, 122] on div "Whoops, try again! Try Again" at bounding box center [185, 84] width 153 height 95
click at [220, 115] on button "Try Again" at bounding box center [214, 114] width 53 height 13
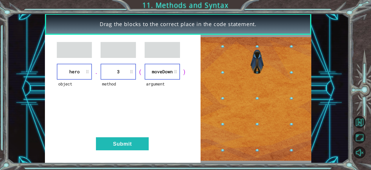
click at [120, 130] on div "object hero . method 3 ( argument [GEOGRAPHIC_DATA] ) Submit" at bounding box center [122, 99] width 155 height 129
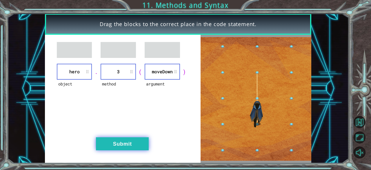
click at [122, 141] on button "Submit" at bounding box center [122, 143] width 53 height 13
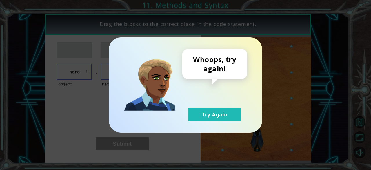
click at [189, 124] on div "Whoops, try again! Try Again" at bounding box center [185, 84] width 153 height 95
click at [208, 116] on button "Try Again" at bounding box center [214, 114] width 53 height 13
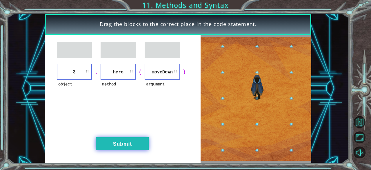
click at [132, 145] on button "Submit" at bounding box center [122, 143] width 53 height 13
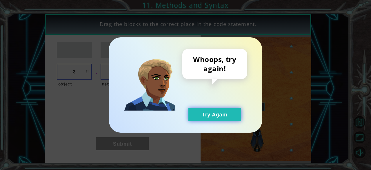
click at [220, 113] on button "Try Again" at bounding box center [214, 114] width 53 height 13
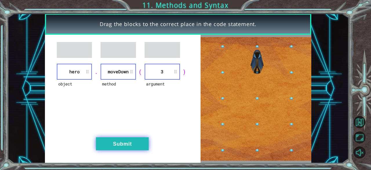
click at [117, 147] on button "Submit" at bounding box center [122, 143] width 53 height 13
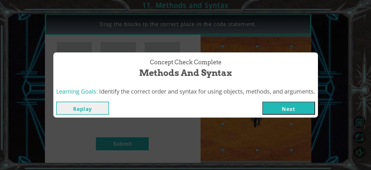
click at [275, 104] on button "Next" at bounding box center [288, 108] width 53 height 13
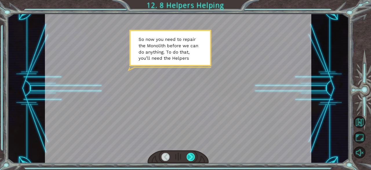
click at [192, 158] on div at bounding box center [190, 157] width 8 height 8
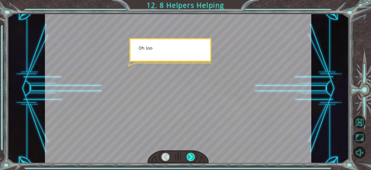
click at [191, 156] on div at bounding box center [190, 157] width 8 height 8
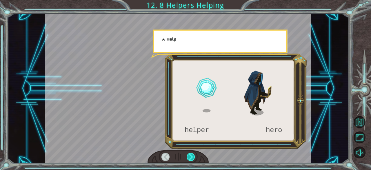
click at [191, 156] on div at bounding box center [190, 157] width 8 height 8
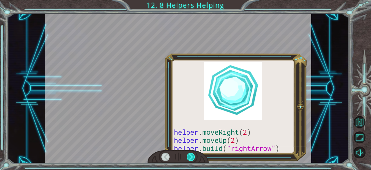
click at [191, 156] on div at bounding box center [190, 157] width 8 height 8
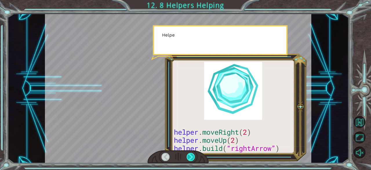
click at [191, 156] on div at bounding box center [190, 157] width 8 height 8
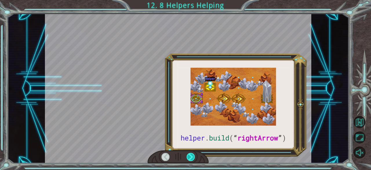
click at [191, 156] on div at bounding box center [190, 157] width 8 height 8
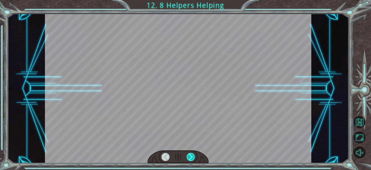
click at [191, 156] on div at bounding box center [190, 157] width 8 height 8
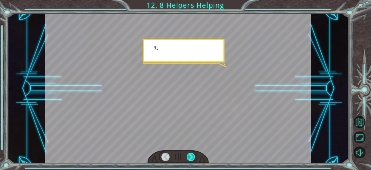
click at [191, 156] on div at bounding box center [190, 157] width 8 height 8
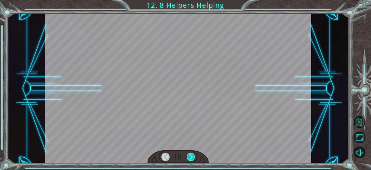
click at [191, 156] on div at bounding box center [190, 157] width 8 height 8
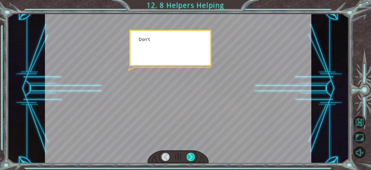
click at [191, 156] on div at bounding box center [190, 157] width 8 height 8
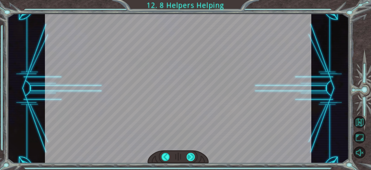
click at [191, 0] on div "helper . build ( “ rightArrow ” ) S o n o w y o u n e e d t o r e p a i r t h e…" at bounding box center [185, 0] width 371 height 0
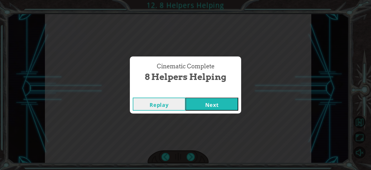
click at [191, 156] on div "Cinematic Complete 8 Helpers Helping Replay Next" at bounding box center [185, 85] width 371 height 170
click at [208, 105] on button "Next" at bounding box center [211, 104] width 53 height 13
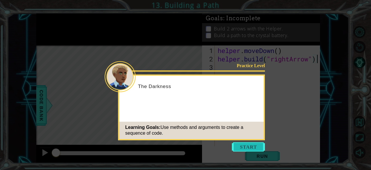
click at [246, 147] on button "Start" at bounding box center [248, 146] width 33 height 9
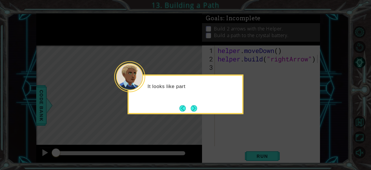
click at [199, 108] on div "It looks like part" at bounding box center [185, 94] width 116 height 40
click at [195, 103] on div "It looks like part of the path for the" at bounding box center [185, 94] width 116 height 40
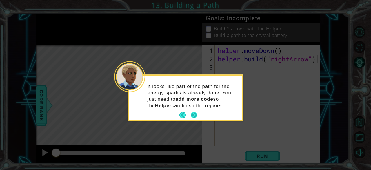
click at [192, 116] on button "Next" at bounding box center [194, 115] width 6 height 6
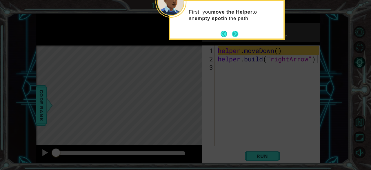
click at [237, 32] on button "Next" at bounding box center [235, 34] width 6 height 6
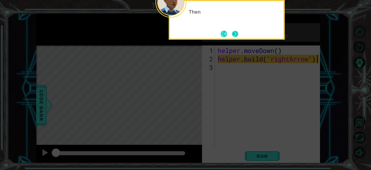
click at [238, 34] on button "Next" at bounding box center [235, 34] width 6 height 6
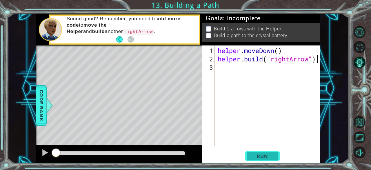
click at [255, 159] on span "Run" at bounding box center [261, 156] width 23 height 6
click at [260, 152] on button "Run" at bounding box center [262, 156] width 35 height 12
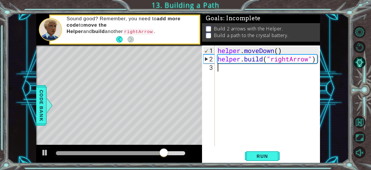
click at [226, 74] on div "helper . moveDown ( ) helper . build ( "rightArrow" )" at bounding box center [268, 105] width 105 height 118
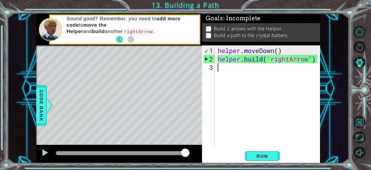
type textarea "h"
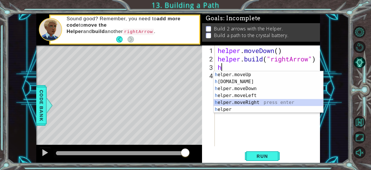
click at [244, 102] on div "h elper.moveUp press enter h [DOMAIN_NAME] press enter h elper.moveDown press e…" at bounding box center [268, 99] width 110 height 56
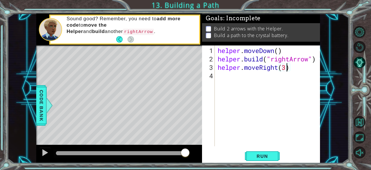
scroll to position [0, 3]
type textarea "helper.moveRight(3)"
click at [272, 155] on span "Run" at bounding box center [261, 156] width 23 height 6
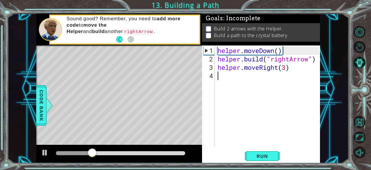
click at [270, 84] on div "helper . moveDown ( ) helper . build ( "rightArrow" ) helper . moveRight ( 3 )" at bounding box center [268, 105] width 105 height 118
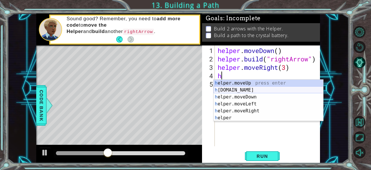
click at [244, 90] on div "h elper.moveUp press enter h [DOMAIN_NAME] press enter h elper.moveDown press e…" at bounding box center [268, 108] width 110 height 56
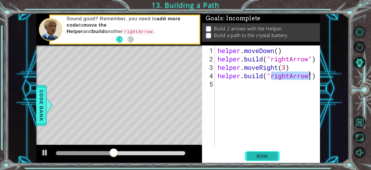
type textarea "[DOMAIN_NAME]("rightArrow")"
click at [257, 158] on span "Run" at bounding box center [261, 156] width 23 height 6
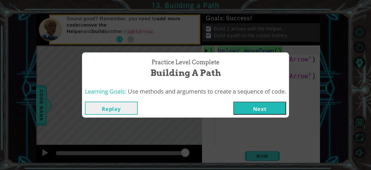
click at [275, 109] on button "Next" at bounding box center [259, 108] width 53 height 13
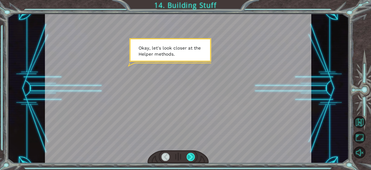
click at [192, 158] on div at bounding box center [190, 157] width 8 height 8
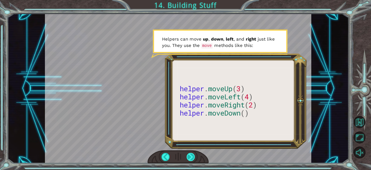
click at [190, 157] on div at bounding box center [190, 157] width 8 height 8
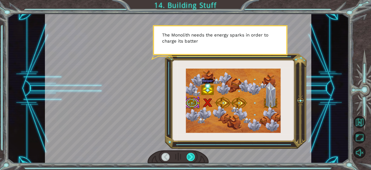
click at [190, 157] on div at bounding box center [190, 157] width 8 height 8
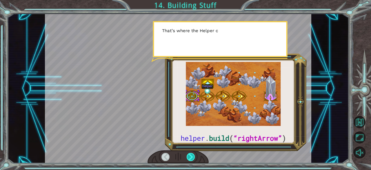
click at [190, 157] on div at bounding box center [190, 157] width 8 height 8
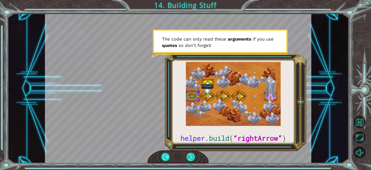
click at [191, 155] on div at bounding box center [190, 157] width 8 height 8
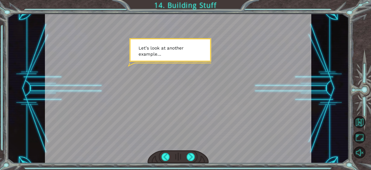
click at [195, 155] on div at bounding box center [177, 157] width 61 height 14
click at [193, 157] on div at bounding box center [190, 157] width 8 height 8
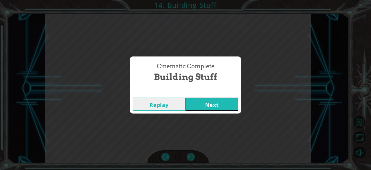
click at [221, 102] on button "Next" at bounding box center [211, 104] width 53 height 13
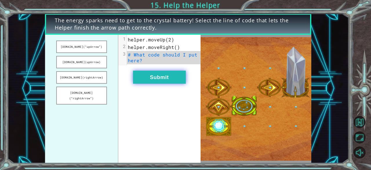
click at [169, 77] on button "Submit" at bounding box center [159, 77] width 53 height 13
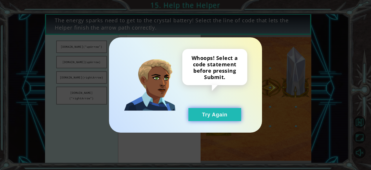
click at [219, 116] on button "Try Again" at bounding box center [214, 114] width 53 height 13
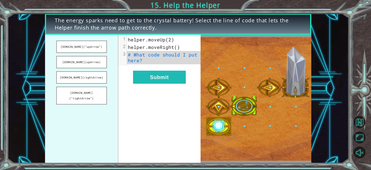
drag, startPoint x: 169, startPoint y: 59, endPoint x: 120, endPoint y: 66, distance: 48.8
click at [120, 66] on div "xxxxxxxxxx 3 1 helper.moveUp(2) 2 helper.moveRight() 3 # What code should I put…" at bounding box center [159, 99] width 82 height 129
drag, startPoint x: 86, startPoint y: 63, endPoint x: 116, endPoint y: 65, distance: 29.6
click at [116, 65] on ul "[DOMAIN_NAME](“upArrow”) [DOMAIN_NAME](upArrow) [DOMAIN_NAME](rightArrow) [DOMA…" at bounding box center [81, 99] width 73 height 129
click at [98, 61] on button "[DOMAIN_NAME](upArrow)" at bounding box center [81, 62] width 51 height 12
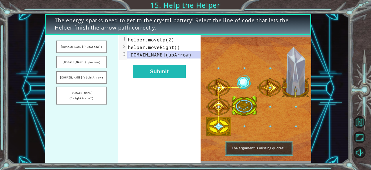
click at [139, 48] on span "helper.moveRight()" at bounding box center [154, 47] width 52 height 6
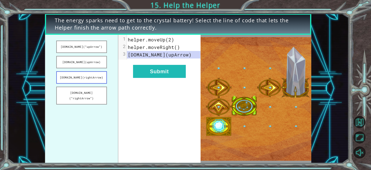
click at [81, 80] on button "[DOMAIN_NAME](rightArrow)" at bounding box center [81, 77] width 51 height 12
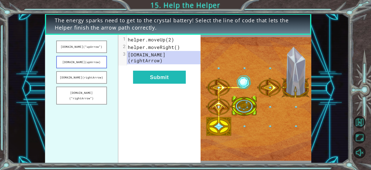
click at [87, 59] on button "[DOMAIN_NAME](upArrow)" at bounding box center [81, 62] width 51 height 12
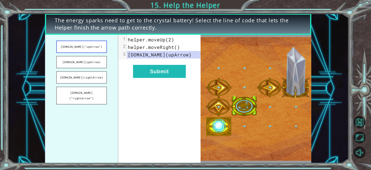
click at [92, 48] on button "[DOMAIN_NAME](“upArrow”)" at bounding box center [81, 47] width 51 height 12
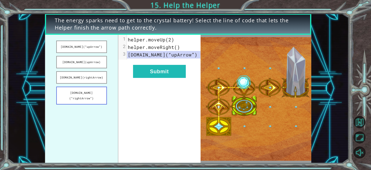
click at [91, 96] on button "[DOMAIN_NAME](“rightArrow”)" at bounding box center [81, 96] width 51 height 18
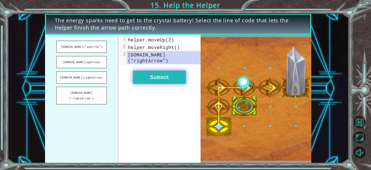
click at [150, 76] on button "Submit" at bounding box center [159, 77] width 53 height 13
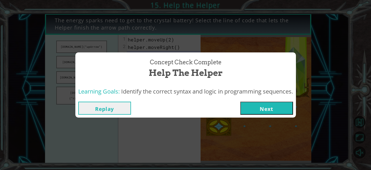
click at [267, 110] on button "Next" at bounding box center [266, 108] width 53 height 13
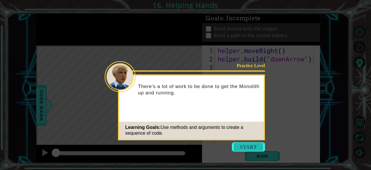
click at [251, 144] on button "Start" at bounding box center [248, 146] width 33 height 9
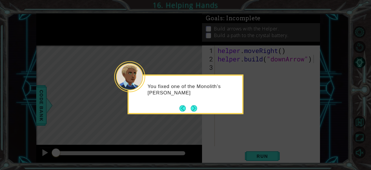
click at [188, 104] on div "You fixed one of the Monolith’s [PERSON_NAME]" at bounding box center [185, 94] width 116 height 40
click at [195, 108] on button "Next" at bounding box center [194, 108] width 6 height 6
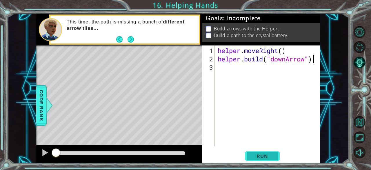
click at [255, 151] on button "Run" at bounding box center [262, 156] width 35 height 12
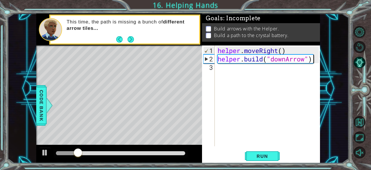
click at [254, 71] on div "helper . moveRight ( ) helper . build ( "downArrow" )" at bounding box center [268, 105] width 105 height 118
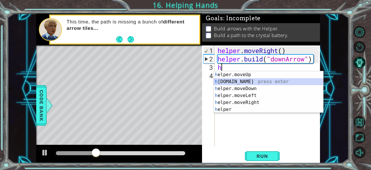
click at [250, 82] on div "h elper.moveUp press enter h [DOMAIN_NAME] press enter h elper.moveDown press e…" at bounding box center [268, 99] width 110 height 56
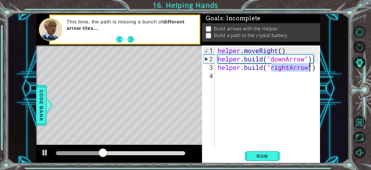
click at [288, 67] on div "helper . moveRight ( ) helper . build ( "downArrow" ) helper . build ( "rightAr…" at bounding box center [267, 95] width 102 height 101
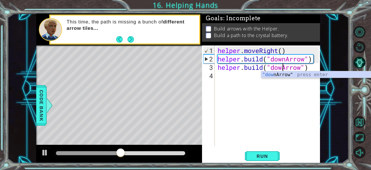
scroll to position [0, 3]
type textarea "[DOMAIN_NAME]("downArrow")"
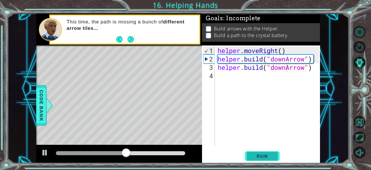
click at [273, 154] on span "Run" at bounding box center [261, 156] width 23 height 6
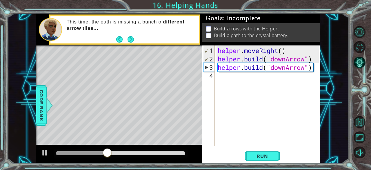
click at [257, 92] on div "helper . moveRight ( ) helper . build ( "downArrow" ) helper . build ( "downArr…" at bounding box center [268, 105] width 105 height 118
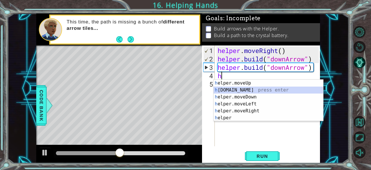
click at [252, 89] on div "h elper.moveUp press enter h [DOMAIN_NAME] press enter h elper.moveDown press e…" at bounding box center [268, 108] width 110 height 56
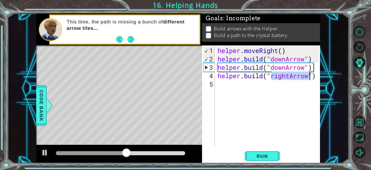
click at [289, 76] on div "helper . moveRight ( ) helper . build ( "downArrow" ) helper . build ( "downArr…" at bounding box center [267, 95] width 102 height 101
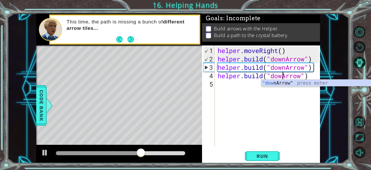
type textarea "[DOMAIN_NAME]("downArrow")"
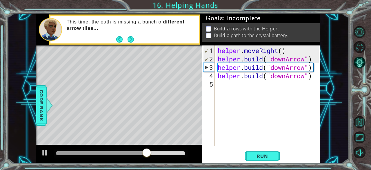
click at [285, 88] on div "helper . moveRight ( ) helper . build ( "downArrow" ) helper . build ( "downArr…" at bounding box center [268, 105] width 105 height 118
click at [255, 154] on span "Run" at bounding box center [261, 156] width 23 height 6
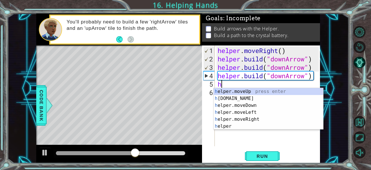
click at [283, 81] on div "helper . moveRight ( ) helper . build ( "downArrow" ) helper . build ( "downArr…" at bounding box center [268, 105] width 105 height 118
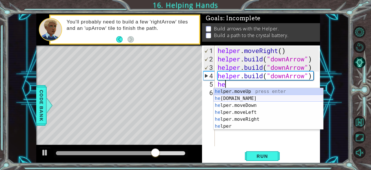
click at [245, 99] on div "he lper.moveUp press enter he [DOMAIN_NAME] press enter he lper.moveDown press …" at bounding box center [268, 116] width 110 height 56
type textarea "[DOMAIN_NAME]("rightArrow")"
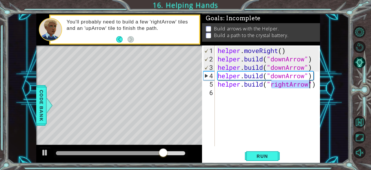
click at [270, 103] on div "helper . moveRight ( ) helper . build ( "downArrow" ) helper . build ( "downArr…" at bounding box center [268, 105] width 105 height 118
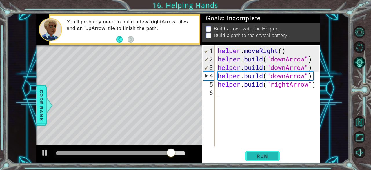
click at [274, 158] on button "Run" at bounding box center [262, 156] width 35 height 12
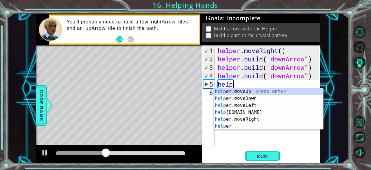
type textarea "h"
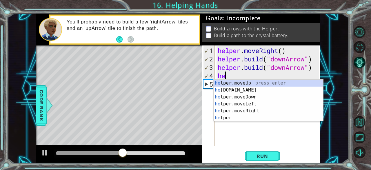
type textarea "h"
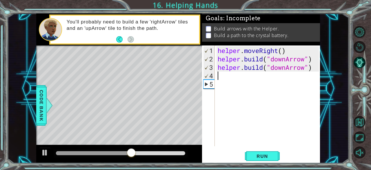
type textarea "[DOMAIN_NAME]("downArrow")"
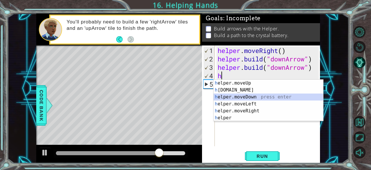
click at [310, 94] on div "h elper.moveUp press enter h [DOMAIN_NAME] press enter h elper.moveDown press e…" at bounding box center [268, 108] width 110 height 56
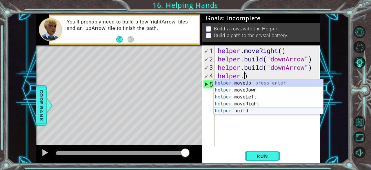
click at [258, 114] on div "helper. moveUp press enter helper. moveDown press enter helper. moveLeft press …" at bounding box center [268, 104] width 110 height 49
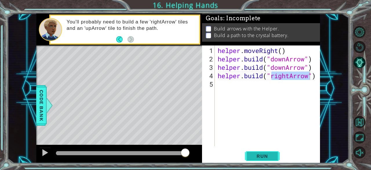
click at [263, 158] on span "Run" at bounding box center [261, 156] width 23 height 6
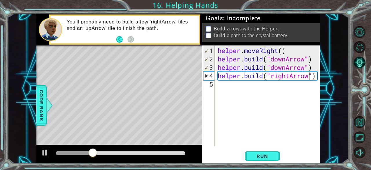
click at [289, 78] on div "helper . moveRight ( ) helper . build ( "downArrow" ) helper . build ( "downArr…" at bounding box center [268, 105] width 105 height 118
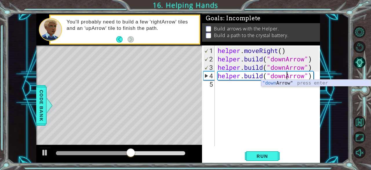
click at [313, 82] on div ""down Arrow" press enter" at bounding box center [316, 90] width 110 height 21
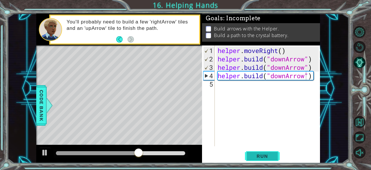
click at [263, 151] on button "Run" at bounding box center [262, 156] width 35 height 12
click at [286, 75] on div "helper . moveRight ( ) helper . build ( "downArrow" ) helper . build ( "downArr…" at bounding box center [268, 105] width 105 height 118
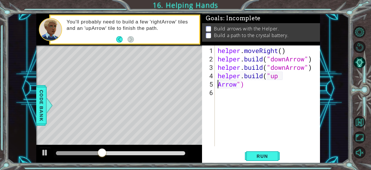
scroll to position [0, 1]
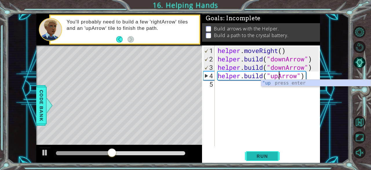
click at [268, 158] on span "Run" at bounding box center [261, 156] width 23 height 6
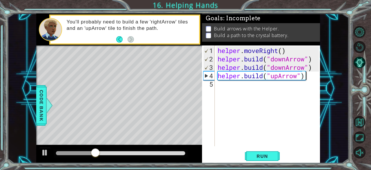
click at [314, 78] on div "helper . moveRight ( ) helper . build ( "downArrow" ) helper . build ( "downArr…" at bounding box center [268, 105] width 105 height 118
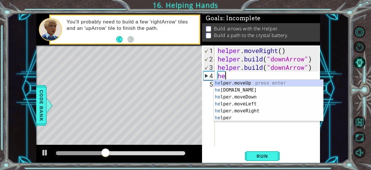
type textarea "h"
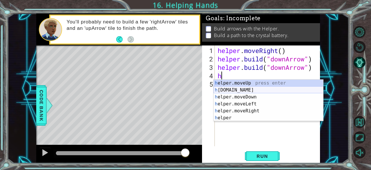
click at [257, 89] on div "h elper.moveUp press enter h [DOMAIN_NAME] press enter h elper.moveDown press e…" at bounding box center [268, 108] width 110 height 56
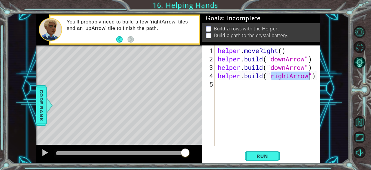
click at [289, 76] on div "helper . moveRight ( ) helper . build ( "downArrow" ) helper . build ( "downArr…" at bounding box center [267, 95] width 102 height 101
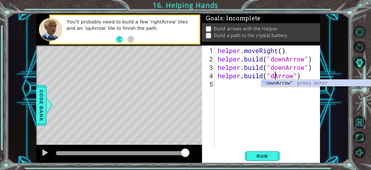
scroll to position [0, 2]
click at [282, 83] on div ""do wnArrow" press enter" at bounding box center [316, 90] width 110 height 21
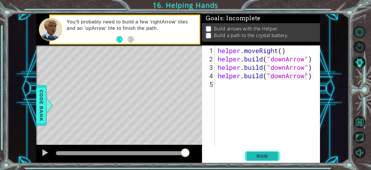
click at [265, 157] on span "Run" at bounding box center [261, 156] width 23 height 6
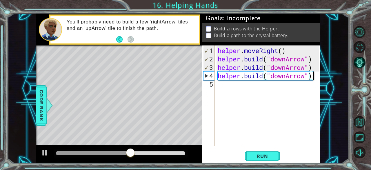
click at [315, 78] on div "helper . moveRight ( ) helper . build ( "downArrow" ) helper . build ( "downArr…" at bounding box center [268, 105] width 105 height 118
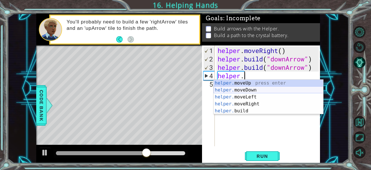
click at [285, 89] on div "helper. moveUp press enter helper. moveDown press enter helper. moveLeft press …" at bounding box center [268, 104] width 110 height 49
type textarea "[DOMAIN_NAME]("downArrow")"
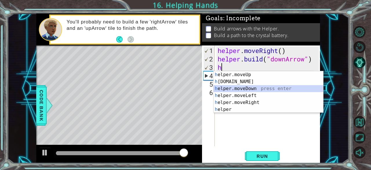
click at [240, 89] on div "h elper.moveUp press enter h [DOMAIN_NAME] press enter h elper.moveDown press e…" at bounding box center [268, 99] width 110 height 56
type textarea "helper.moveDown(1)"
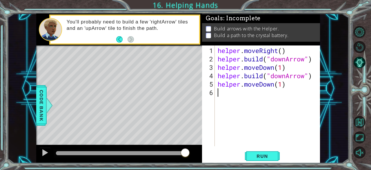
click at [266, 107] on div "helper . moveRight ( ) helper . build ( "downArrow" ) helper . moveDown ( 1 ) h…" at bounding box center [268, 105] width 105 height 118
click at [266, 155] on span "Run" at bounding box center [261, 156] width 23 height 6
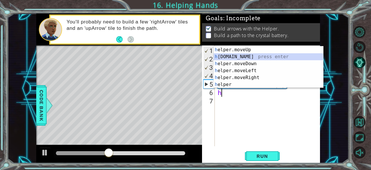
click at [241, 56] on div "h elper.moveUp press enter h [DOMAIN_NAME] press enter h elper.moveDown press e…" at bounding box center [268, 74] width 110 height 56
type textarea "[DOMAIN_NAME]("rightArrow")"
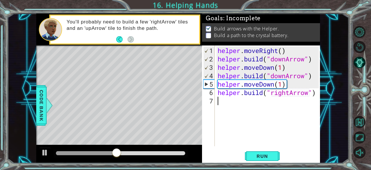
click at [272, 113] on div "helper . moveRight ( ) helper . build ( "downArrow" ) helper . moveDown ( 1 ) h…" at bounding box center [268, 105] width 105 height 118
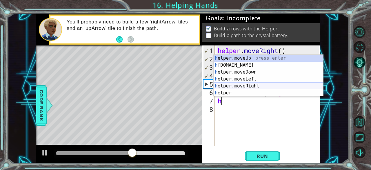
click at [254, 84] on div "h elper.moveUp press enter h [DOMAIN_NAME] press enter h elper.moveDown press e…" at bounding box center [268, 83] width 110 height 56
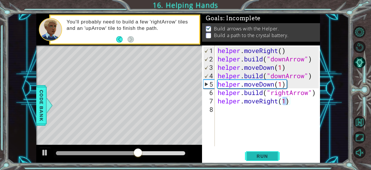
click at [256, 155] on span "Run" at bounding box center [261, 156] width 23 height 6
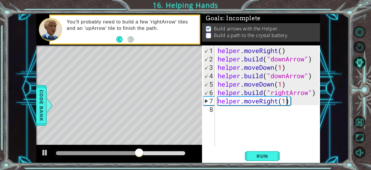
click at [288, 84] on div "helper . moveRight ( ) helper . build ( "downArrow" ) helper . moveDown ( 1 ) h…" at bounding box center [268, 105] width 105 height 118
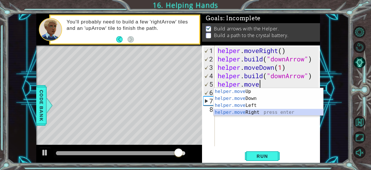
click at [270, 111] on div "helper.move Up press enter helper.move Down press enter helper.move Left press …" at bounding box center [268, 109] width 110 height 42
type textarea "helper.moveRight(1)"
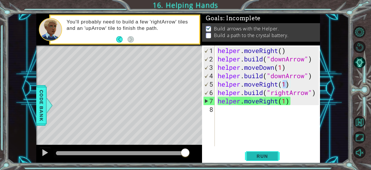
click at [264, 162] on button "Run" at bounding box center [262, 156] width 35 height 12
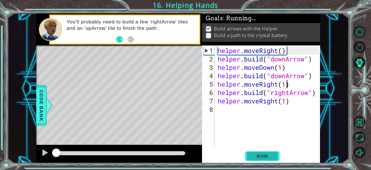
click at [264, 160] on button "Run" at bounding box center [262, 156] width 35 height 12
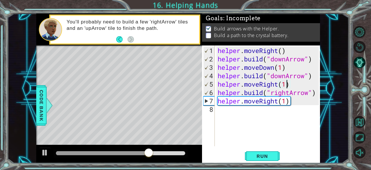
click at [290, 105] on div "helper . moveRight ( ) helper . build ( "downArrow" ) helper . moveDown ( 1 ) h…" at bounding box center [268, 105] width 105 height 118
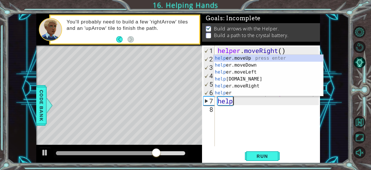
type textarea "h"
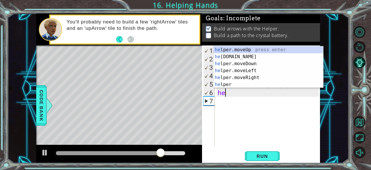
type textarea "h"
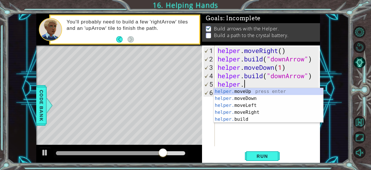
type textarea "h"
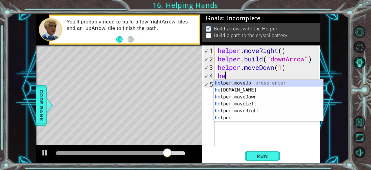
type textarea "h"
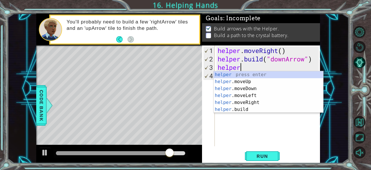
type textarea "h"
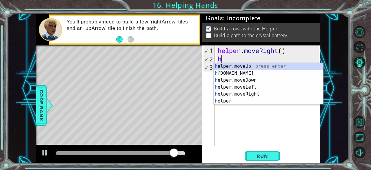
type textarea "h"
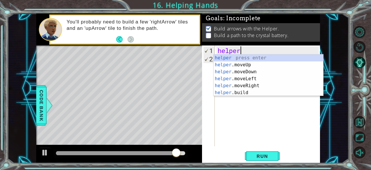
type textarea "h"
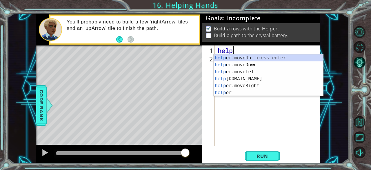
scroll to position [0, 1]
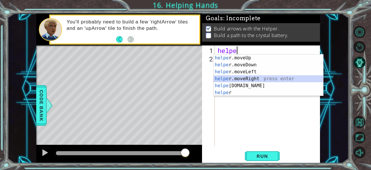
click at [267, 79] on div "helpe [PERSON_NAME]moveUp press enter helpe [PERSON_NAME]moveDown press enter h…" at bounding box center [268, 82] width 110 height 56
type textarea "helper.moveRight(1)"
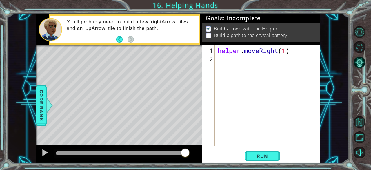
click at [262, 65] on div "helper . moveRight ( 1 )" at bounding box center [268, 105] width 105 height 118
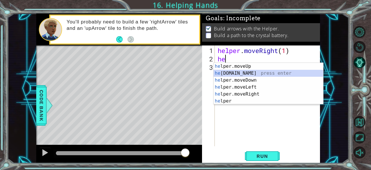
click at [247, 72] on div "he lper.moveUp press enter he [DOMAIN_NAME] press enter he lper.moveDown press …" at bounding box center [268, 91] width 110 height 56
type textarea "[DOMAIN_NAME]("rightArrow")"
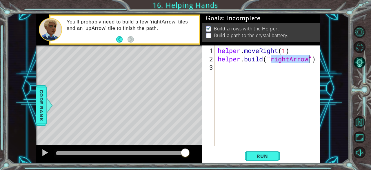
click at [271, 70] on div "helper . moveRight ( 1 ) helper . build ( "rightArrow" )" at bounding box center [268, 105] width 105 height 118
click at [265, 157] on span "Run" at bounding box center [261, 156] width 23 height 6
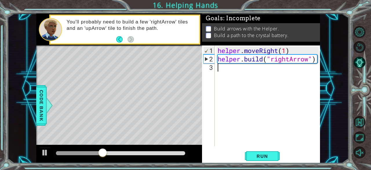
click at [247, 77] on div "helper . moveRight ( 1 ) helper . build ( "rightArrow" )" at bounding box center [268, 105] width 105 height 118
click at [248, 75] on div "helper . moveRight ( 1 ) helper . build ( "rightArrow" )" at bounding box center [268, 105] width 105 height 118
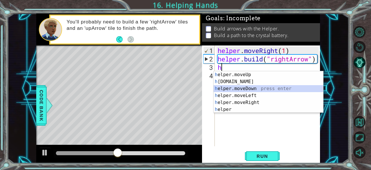
click at [252, 88] on div "h elper.moveUp press enter h [DOMAIN_NAME] press enter h elper.moveDown press e…" at bounding box center [268, 99] width 110 height 56
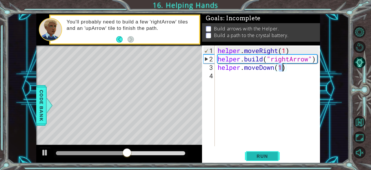
type textarea "helper.moveDown(1)"
click at [257, 155] on span "Run" at bounding box center [261, 156] width 23 height 6
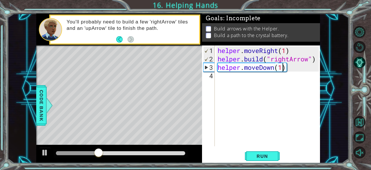
click at [270, 81] on div "helper . moveRight ( 1 ) helper . build ( "rightArrow" ) helper . moveDown ( 1 )" at bounding box center [268, 105] width 105 height 118
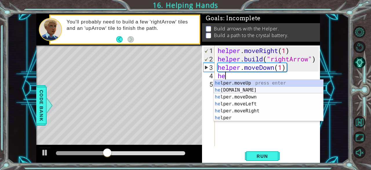
click at [260, 90] on div "he lper.moveUp press enter he [DOMAIN_NAME] press enter he lper.moveDown press …" at bounding box center [268, 108] width 110 height 56
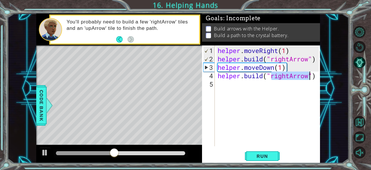
click at [288, 75] on div "helper . moveRight ( 1 ) helper . build ( "rightArrow" ) helper . moveDown ( 1 …" at bounding box center [267, 95] width 102 height 101
click at [290, 76] on div "helper . moveRight ( 1 ) helper . build ( "rightArrow" ) helper . moveDown ( 1 …" at bounding box center [268, 105] width 105 height 118
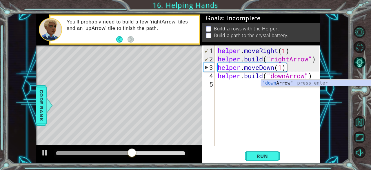
scroll to position [0, 3]
click at [298, 83] on div ""down Arrow" press enter" at bounding box center [316, 90] width 110 height 21
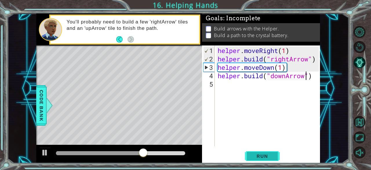
click at [268, 155] on span "Run" at bounding box center [261, 156] width 23 height 6
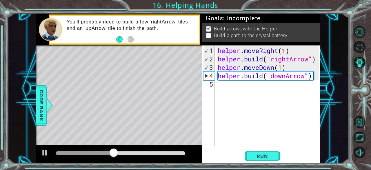
click at [291, 51] on div "helper . moveRight ( 1 ) helper . build ( "rightArrow" ) helper . moveDown ( 1 …" at bounding box center [268, 105] width 105 height 118
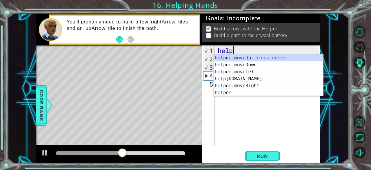
type textarea "h"
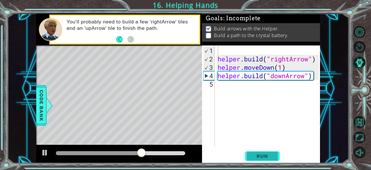
click at [264, 156] on span "Run" at bounding box center [261, 156] width 23 height 6
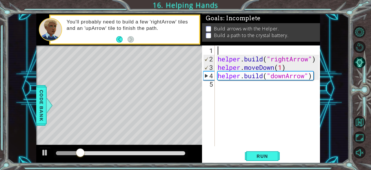
click at [249, 86] on div "helper . build ( "rightArrow" ) helper . moveDown ( 1 ) helper . build ( "downA…" at bounding box center [268, 105] width 105 height 118
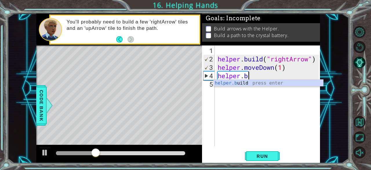
scroll to position [0, 0]
type textarea "h"
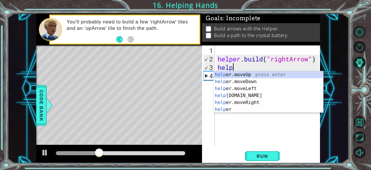
type textarea "h"
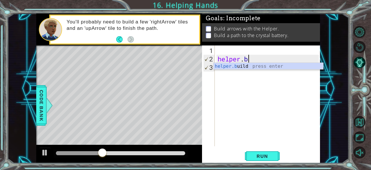
type textarea "h"
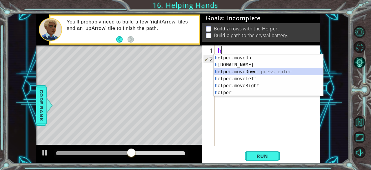
click at [259, 72] on div "h elper.moveUp press enter h [DOMAIN_NAME] press enter h elper.moveDown press e…" at bounding box center [268, 82] width 110 height 56
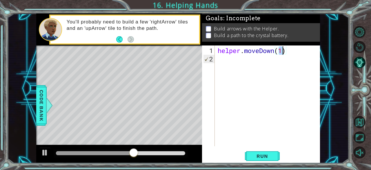
click at [257, 65] on div "helper . moveDown ( 1 )" at bounding box center [268, 105] width 105 height 118
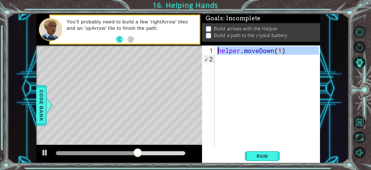
type textarea "helper.moveDown(1)"
click at [257, 64] on div "helper . moveDown ( 1 )" at bounding box center [267, 95] width 102 height 101
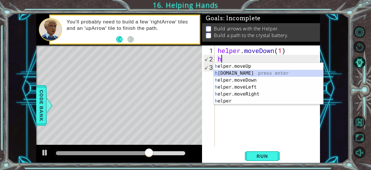
click at [241, 73] on div "h elper.moveUp press enter h [DOMAIN_NAME] press enter h elper.moveDown press e…" at bounding box center [268, 91] width 110 height 56
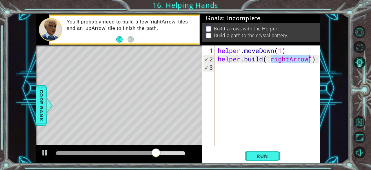
click at [287, 60] on div "helper . moveDown ( 1 ) helper . build ( "rightArrow" )" at bounding box center [267, 95] width 102 height 101
click at [289, 58] on div "helper . moveDown ( 1 ) helper . build ( "rightArrow" )" at bounding box center [268, 105] width 105 height 118
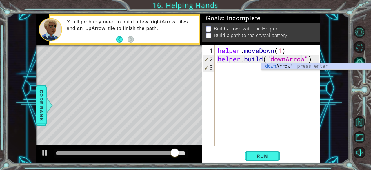
scroll to position [0, 3]
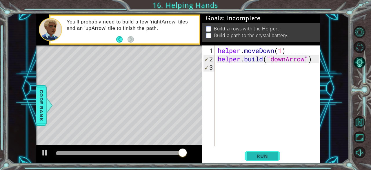
click at [268, 154] on span "Run" at bounding box center [261, 156] width 23 height 6
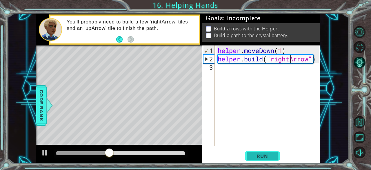
type textarea "[DOMAIN_NAME]("rightArrow")"
click at [261, 157] on span "Run" at bounding box center [261, 156] width 23 height 6
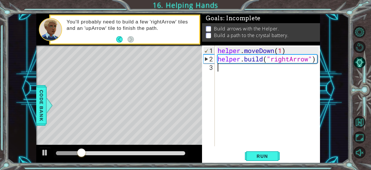
click at [247, 81] on div "helper . moveDown ( 1 ) helper . build ( "rightArrow" )" at bounding box center [268, 105] width 105 height 118
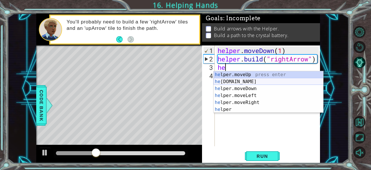
click at [233, 83] on div "he lper.moveUp press enter he [DOMAIN_NAME] press enter he lper.moveDown press …" at bounding box center [268, 99] width 110 height 56
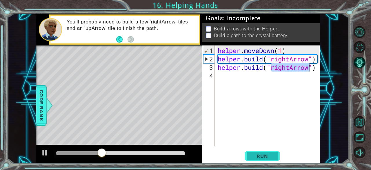
type textarea "[DOMAIN_NAME]("rightArrow")"
click at [255, 157] on span "Run" at bounding box center [261, 156] width 23 height 6
